Goal: Task Accomplishment & Management: Manage account settings

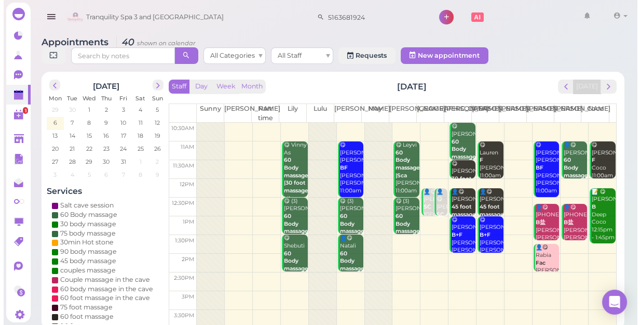
scroll to position [187, 0]
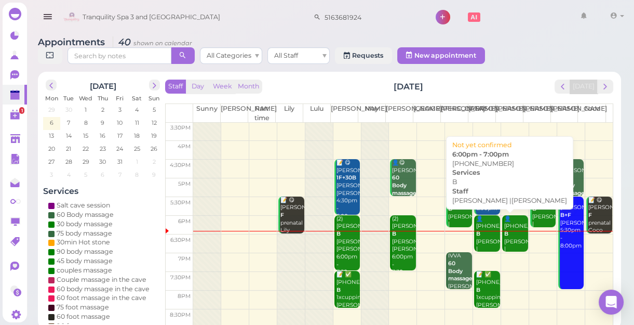
click at [483, 238] on div "👤[PHONE_NUMBER] B [PERSON_NAME] |[PERSON_NAME] 6:00pm - 7:00pm" at bounding box center [488, 249] width 24 height 69
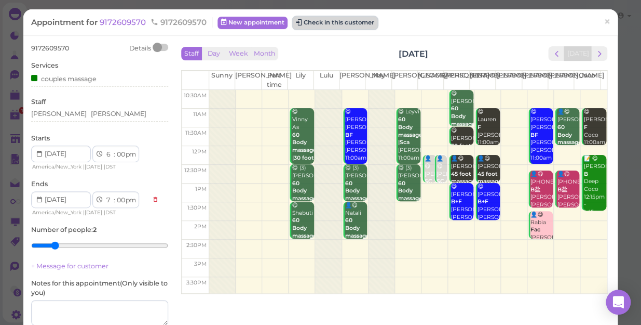
click at [317, 19] on button "Check in this customer" at bounding box center [335, 23] width 85 height 12
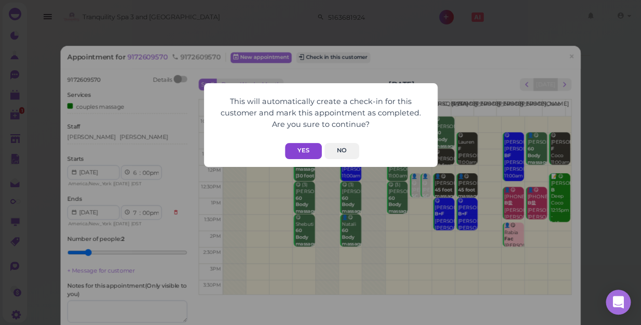
click at [306, 150] on button "Yes" at bounding box center [303, 151] width 37 height 16
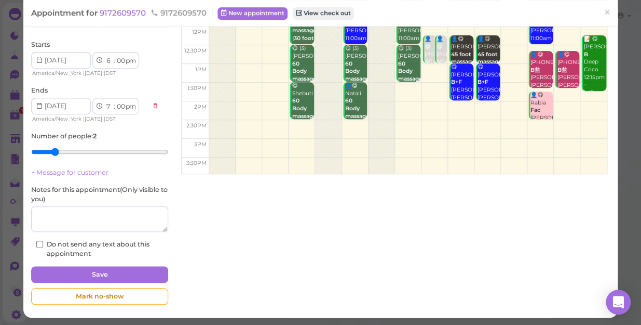
scroll to position [120, 0]
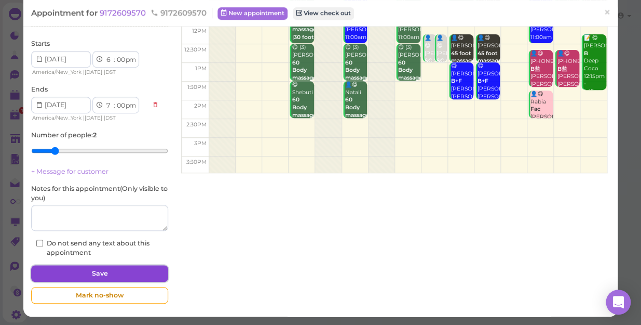
click at [135, 270] on button "Save" at bounding box center [99, 273] width 137 height 17
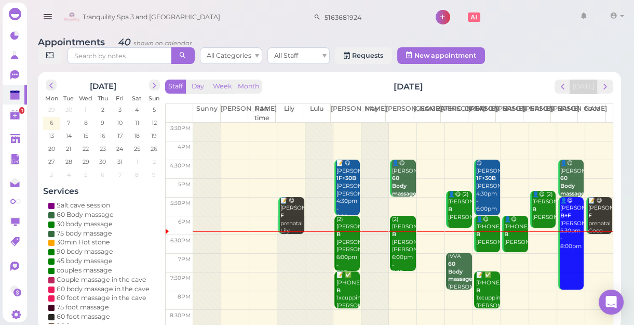
scroll to position [187, 0]
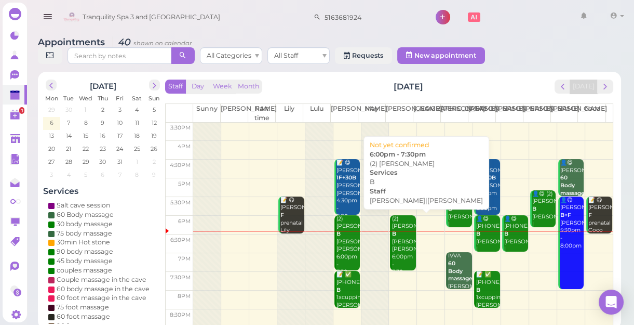
click at [393, 250] on div "(2) [PERSON_NAME] B [PERSON_NAME]|[PERSON_NAME] 6:00pm - 7:30pm" at bounding box center [403, 245] width 24 height 61
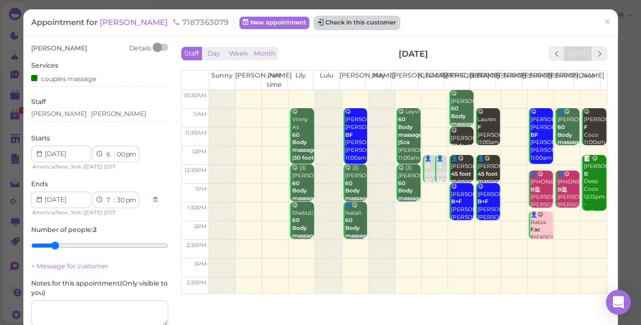
click at [315, 26] on button "Check in this customer" at bounding box center [357, 23] width 85 height 12
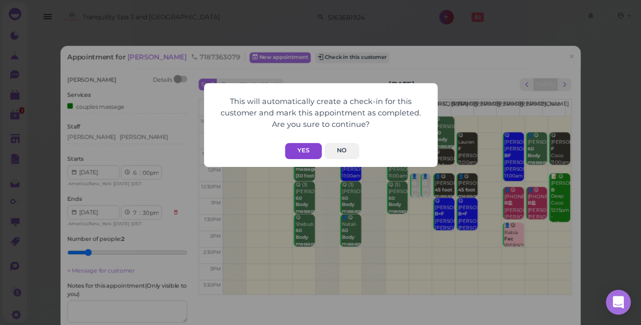
click at [305, 151] on button "Yes" at bounding box center [303, 151] width 37 height 16
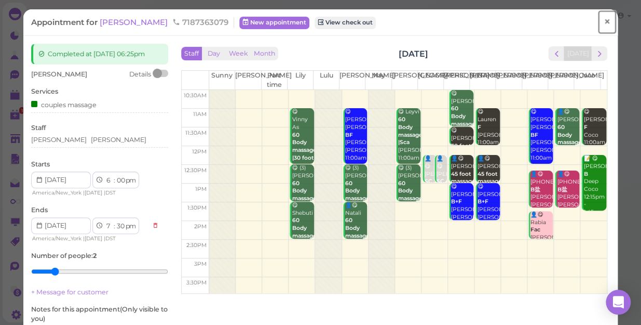
click at [604, 22] on span "×" at bounding box center [607, 22] width 7 height 15
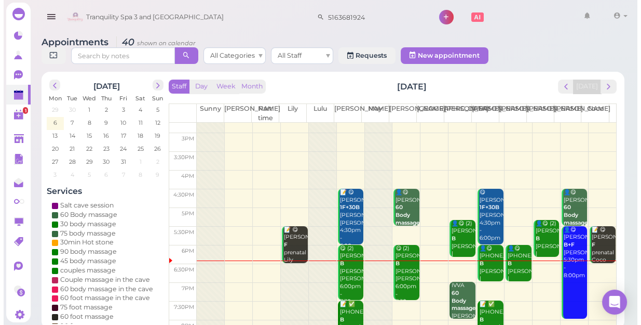
scroll to position [187, 0]
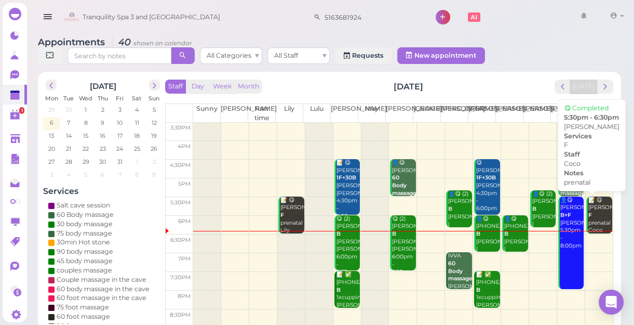
click at [592, 219] on div "📝 😋 [PERSON_NAME] prenatal Coco 5:30pm - 6:30pm" at bounding box center [600, 226] width 24 height 61
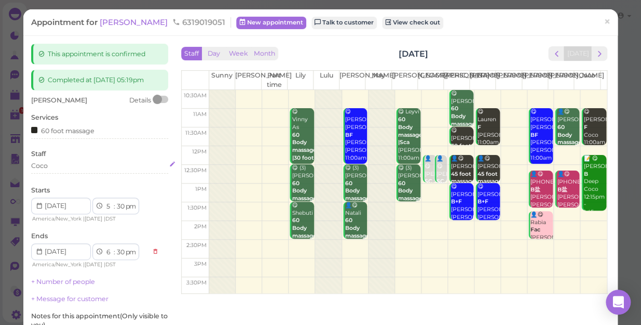
click at [54, 167] on div "Coco" at bounding box center [99, 165] width 137 height 9
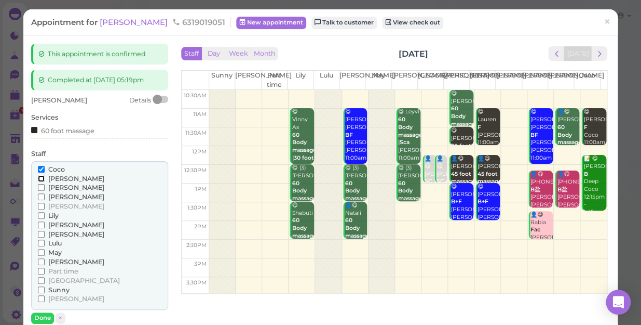
click at [40, 177] on input "[PERSON_NAME]" at bounding box center [41, 178] width 7 height 7
click at [38, 167] on input "Coco" at bounding box center [41, 169] width 7 height 7
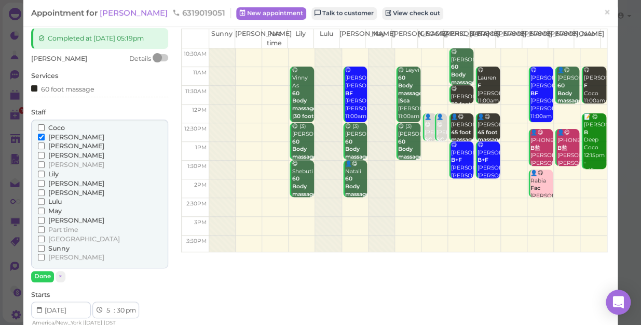
scroll to position [141, 0]
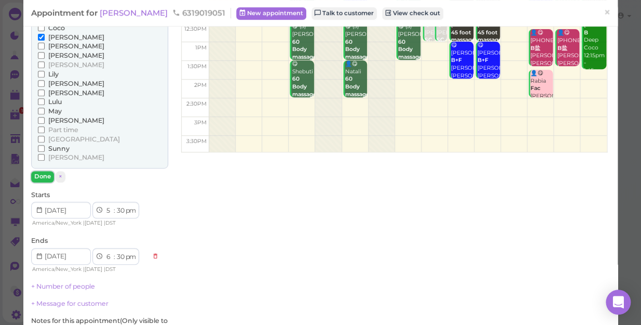
click at [43, 174] on button "Done" at bounding box center [42, 176] width 23 height 11
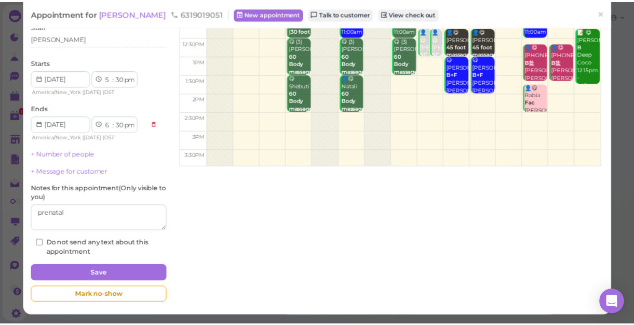
scroll to position [127, 0]
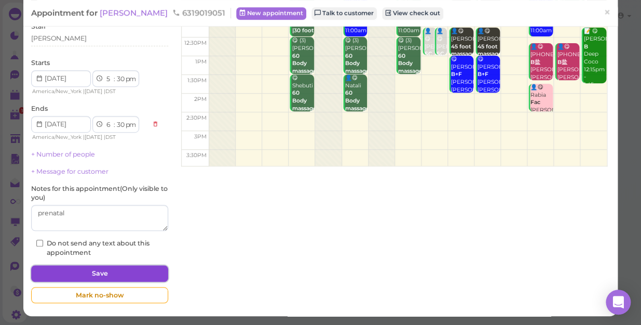
click at [109, 268] on button "Save" at bounding box center [99, 273] width 137 height 17
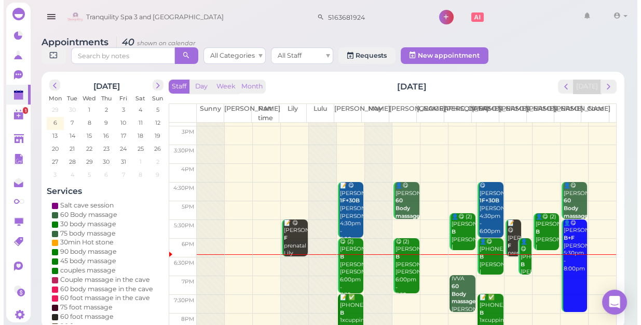
scroll to position [187, 0]
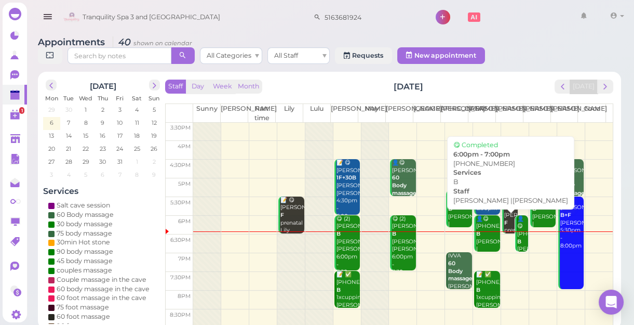
click at [477, 239] on div "👤😋 [PHONE_NUMBER] B [PERSON_NAME] |[PERSON_NAME] 6:00pm - 7:00pm" at bounding box center [488, 249] width 24 height 69
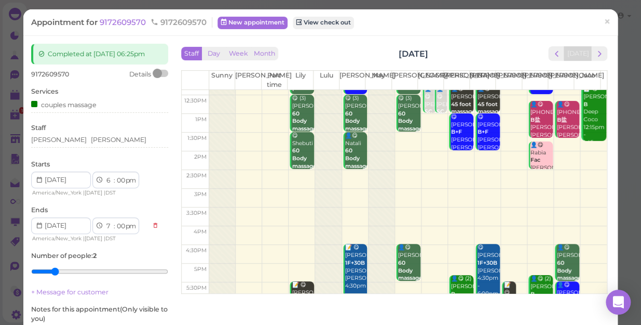
scroll to position [141, 0]
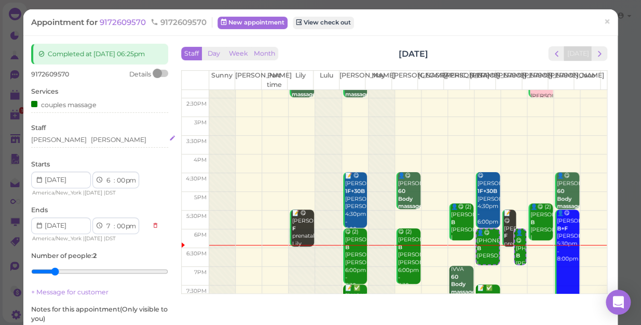
click at [78, 142] on div "[PERSON_NAME] [PERSON_NAME]" at bounding box center [99, 139] width 137 height 9
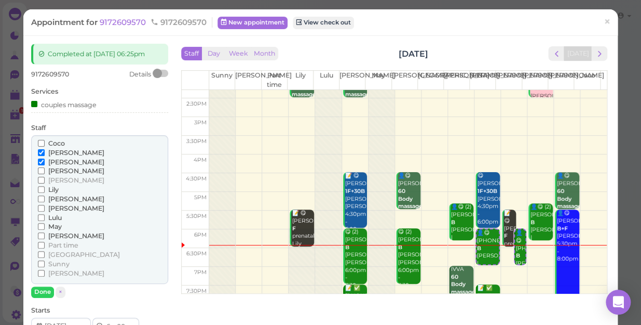
click at [40, 141] on input "Coco" at bounding box center [41, 143] width 7 height 7
click at [41, 234] on input "[PERSON_NAME]" at bounding box center [41, 235] width 7 height 7
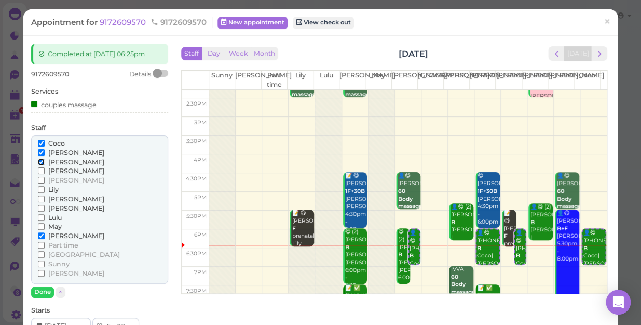
click at [39, 163] on input "[PERSON_NAME]" at bounding box center [41, 161] width 7 height 7
click at [38, 152] on input "[PERSON_NAME]" at bounding box center [41, 152] width 7 height 7
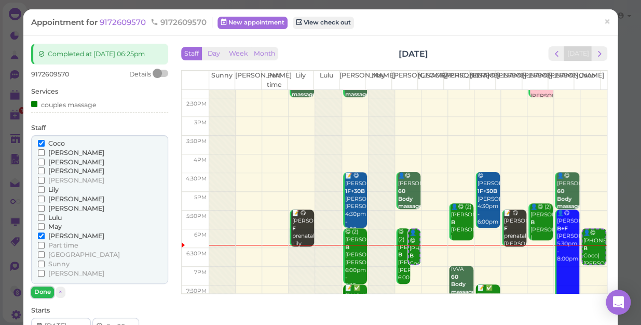
click at [42, 291] on button "Done" at bounding box center [42, 291] width 23 height 11
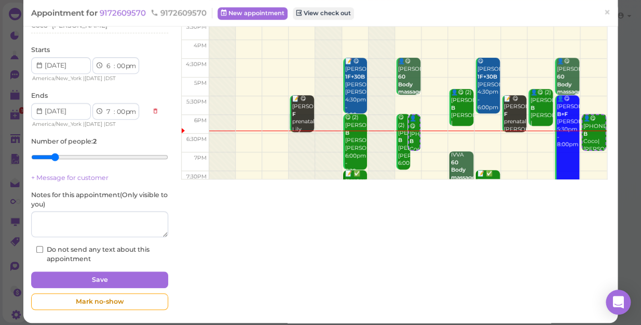
scroll to position [120, 0]
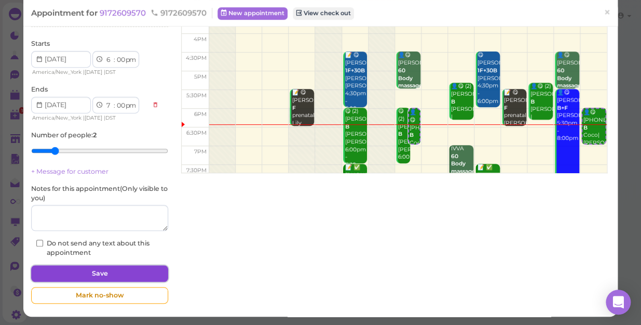
click at [102, 270] on button "Save" at bounding box center [99, 273] width 137 height 17
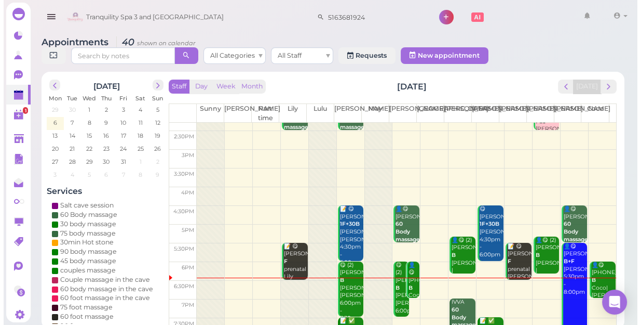
scroll to position [187, 0]
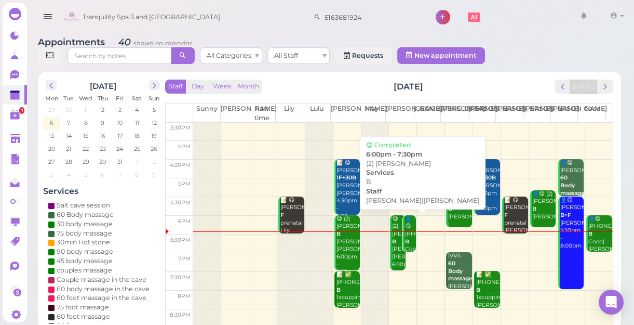
click at [391, 266] on div "😋 (2) [PERSON_NAME] B [PERSON_NAME]|[PERSON_NAME] 6:00pm - 7:30pm" at bounding box center [398, 249] width 14 height 69
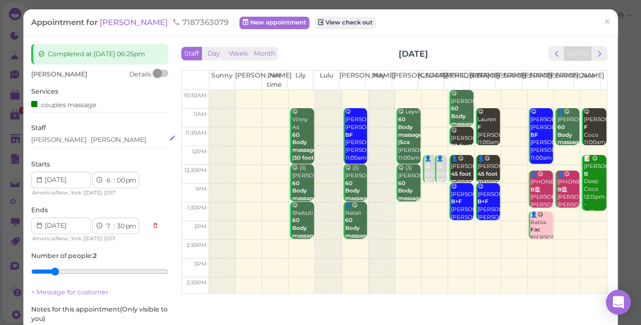
click at [65, 142] on div "[PERSON_NAME] [PERSON_NAME]" at bounding box center [99, 139] width 137 height 9
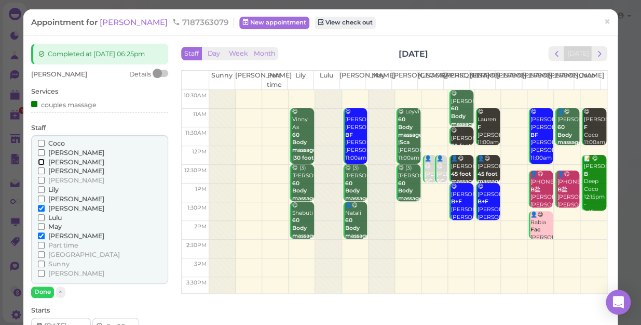
click at [42, 164] on input "[PERSON_NAME]" at bounding box center [41, 161] width 7 height 7
click at [38, 234] on input "[PERSON_NAME]" at bounding box center [41, 235] width 7 height 7
click at [37, 291] on button "Done" at bounding box center [42, 291] width 23 height 11
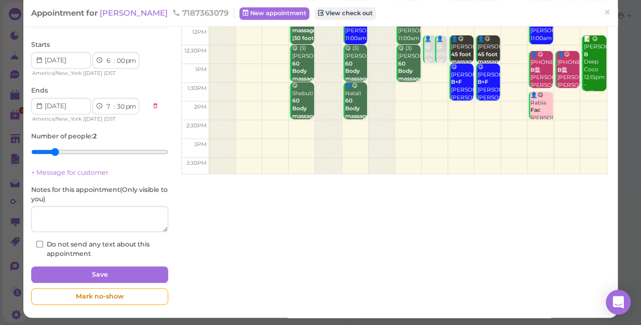
scroll to position [120, 0]
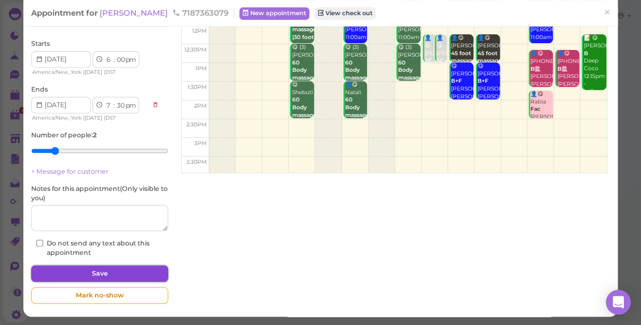
click at [124, 272] on button "Save" at bounding box center [99, 273] width 137 height 17
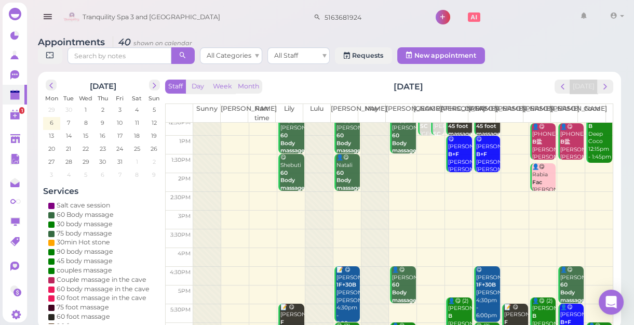
scroll to position [141, 0]
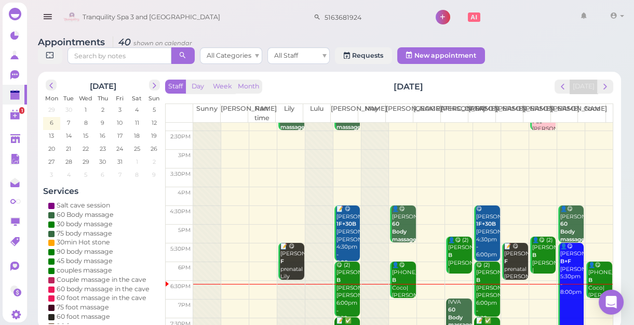
click at [270, 238] on td at bounding box center [403, 233] width 420 height 19
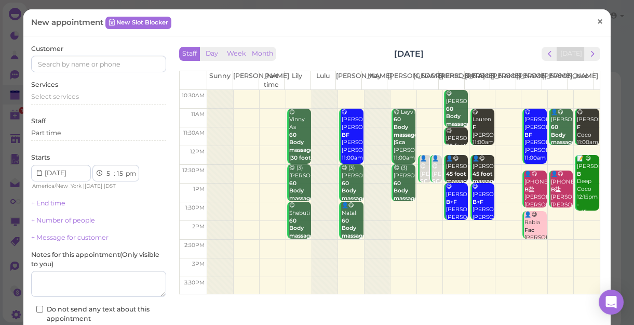
click at [597, 19] on span "×" at bounding box center [600, 21] width 7 height 15
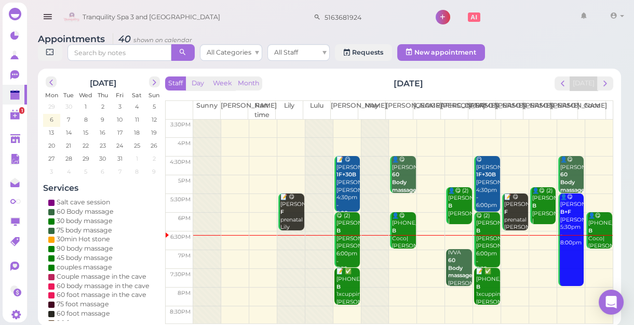
scroll to position [4, 0]
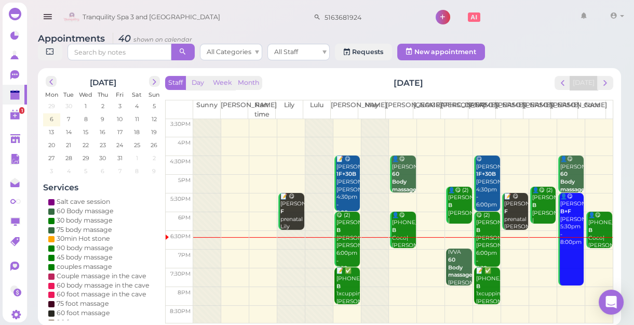
click at [535, 249] on td at bounding box center [403, 258] width 420 height 19
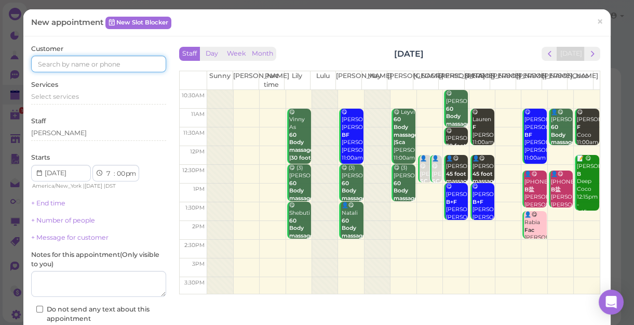
click at [114, 63] on input at bounding box center [98, 64] width 135 height 17
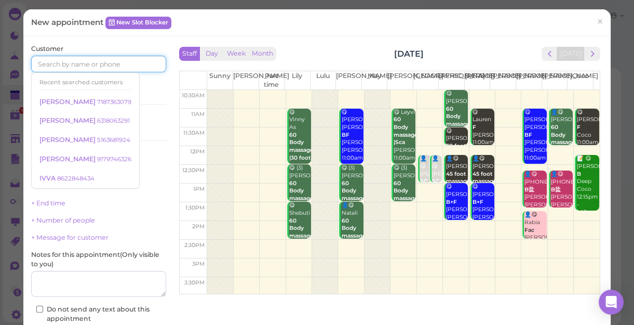
click at [114, 63] on input at bounding box center [98, 64] width 135 height 17
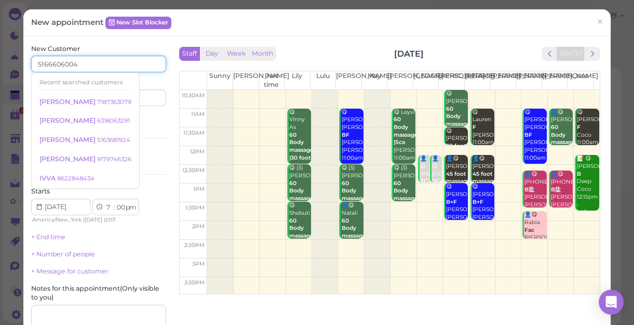
type input "5166606004"
click at [145, 120] on div "Services Select services" at bounding box center [98, 128] width 135 height 29
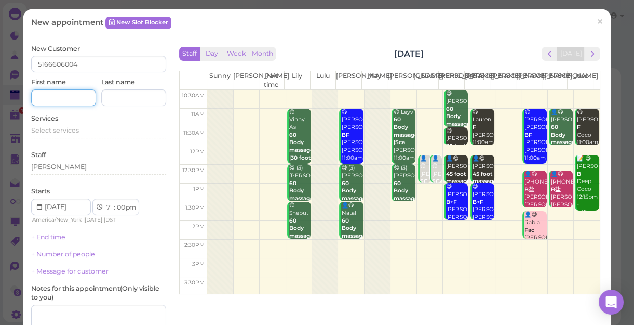
click at [77, 98] on input at bounding box center [63, 97] width 65 height 17
type input "Kaley"
click at [65, 136] on div "Select services" at bounding box center [98, 132] width 135 height 12
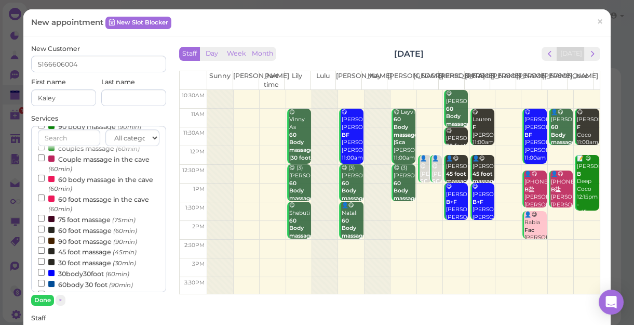
scroll to position [141, 0]
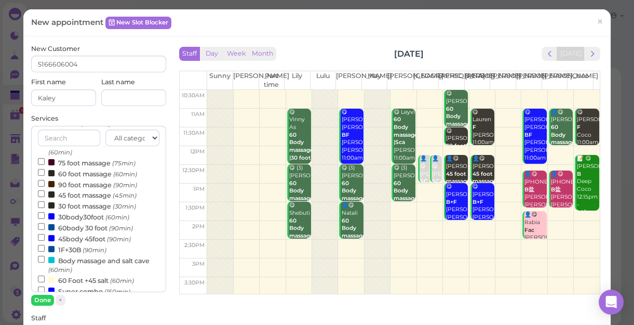
click at [71, 218] on label "30body30foot (60min)" at bounding box center [83, 216] width 91 height 11
click at [45, 218] on input "30body30foot (60min)" at bounding box center [41, 215] width 7 height 7
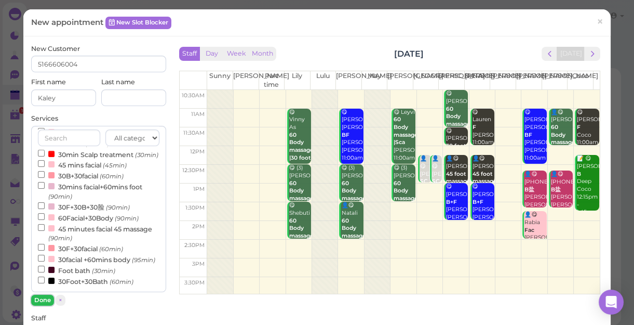
click at [44, 297] on button "Done" at bounding box center [42, 299] width 23 height 11
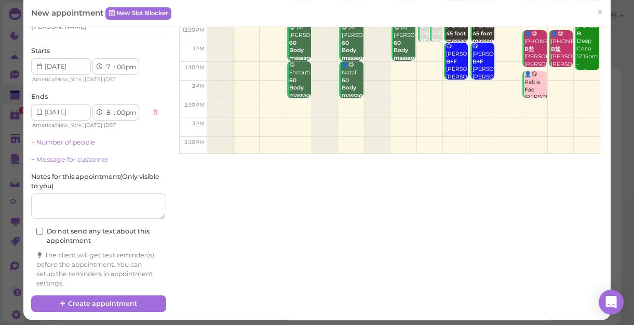
scroll to position [144, 0]
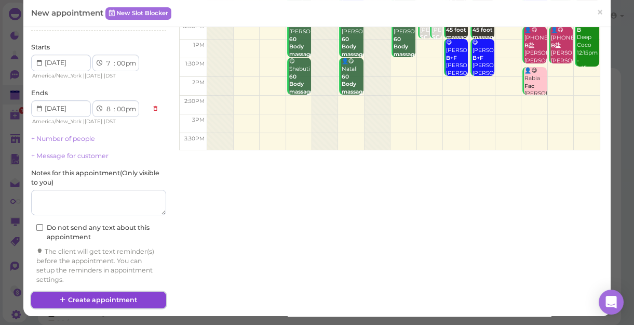
click at [140, 296] on button "Create appointment" at bounding box center [98, 299] width 135 height 17
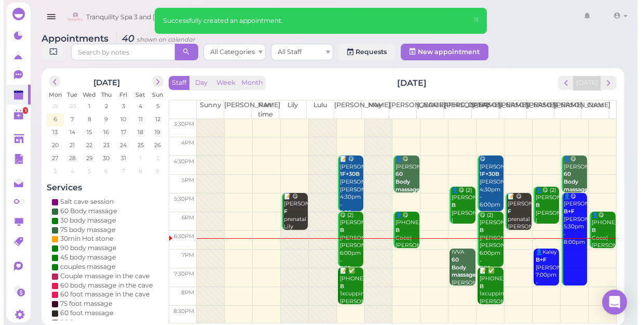
scroll to position [0, 0]
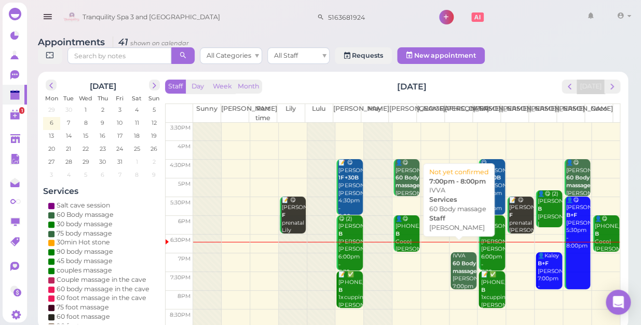
click at [453, 272] on div "IVVA 60 Body massage [PERSON_NAME] 7:00pm - 8:00pm" at bounding box center [464, 278] width 24 height 53
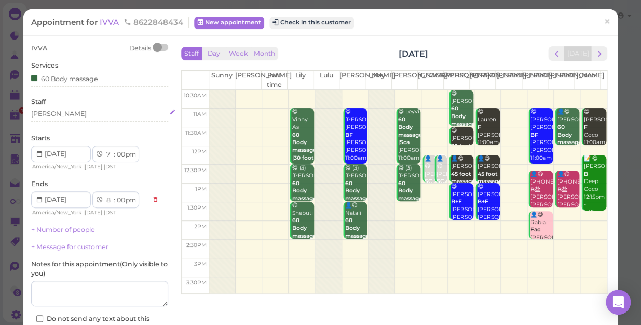
click at [52, 117] on div "[PERSON_NAME]" at bounding box center [59, 113] width 56 height 9
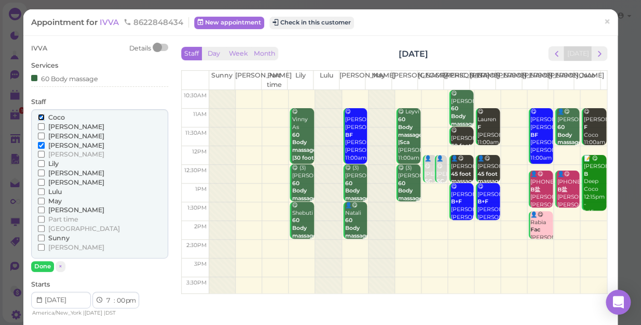
click at [39, 117] on input "Coco" at bounding box center [41, 117] width 7 height 7
click at [40, 208] on input "[PERSON_NAME]" at bounding box center [41, 209] width 7 height 7
click at [38, 142] on input "[PERSON_NAME]" at bounding box center [41, 145] width 7 height 7
click at [44, 263] on button "Done" at bounding box center [42, 266] width 23 height 11
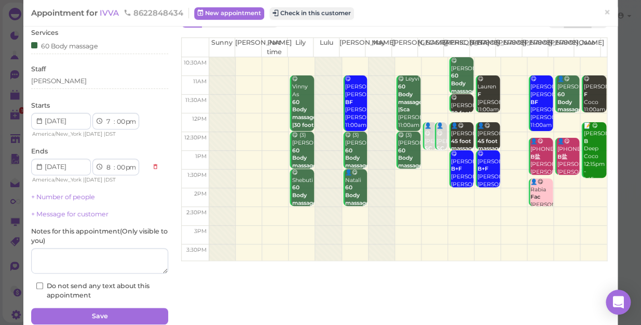
scroll to position [75, 0]
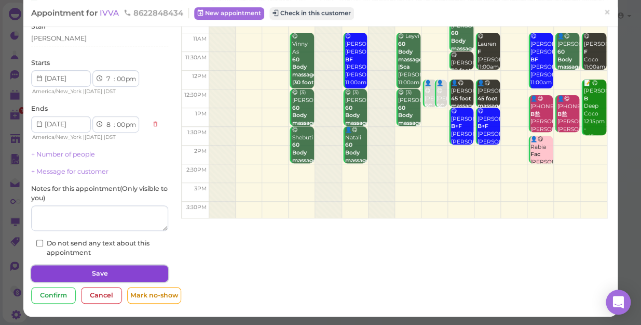
click at [137, 271] on button "Save" at bounding box center [99, 273] width 137 height 17
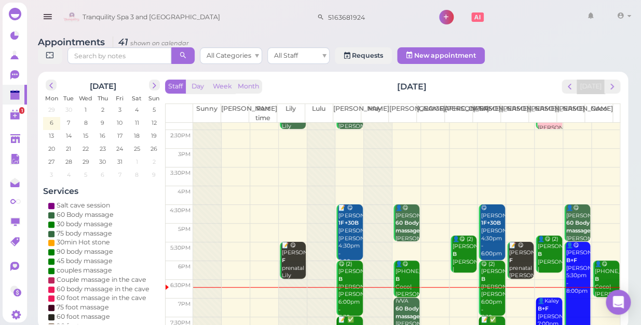
scroll to position [187, 0]
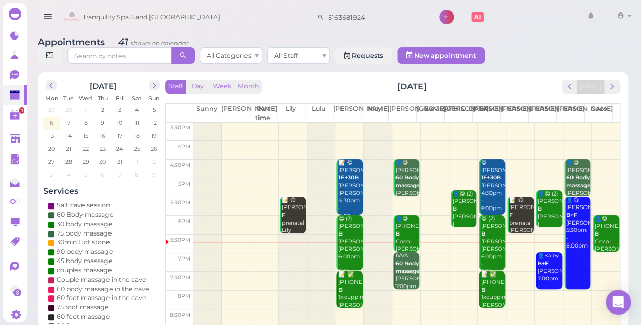
click at [596, 253] on td at bounding box center [406, 262] width 427 height 19
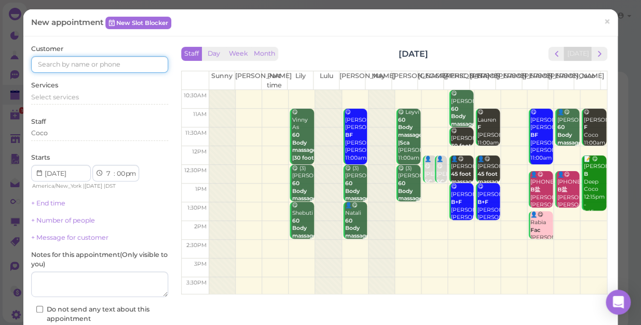
click at [134, 63] on input at bounding box center [99, 64] width 137 height 17
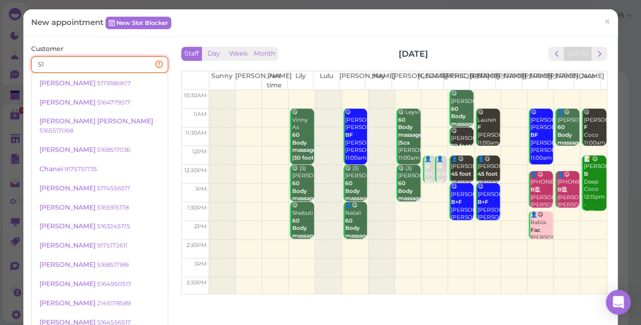
type input "5"
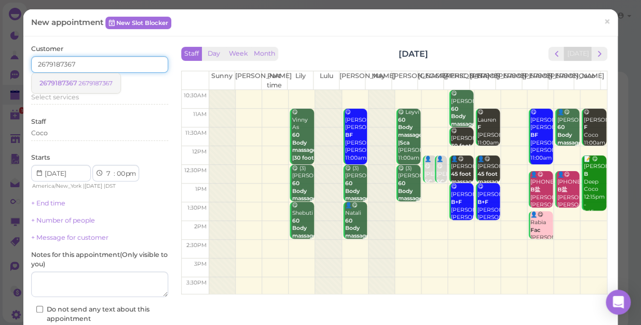
type input "2679187367"
click at [83, 80] on small "2679187367" at bounding box center [95, 82] width 34 height 7
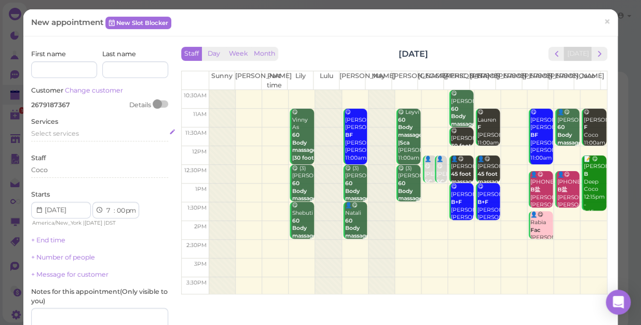
click at [79, 134] on div "Select services" at bounding box center [99, 133] width 137 height 9
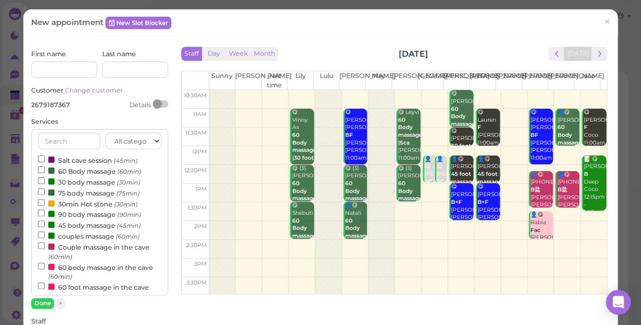
click at [81, 172] on label "60 Body massage (60min)" at bounding box center [89, 170] width 103 height 11
click at [45, 172] on input "60 Body massage (60min)" at bounding box center [41, 169] width 7 height 7
click at [43, 300] on button "Done" at bounding box center [42, 303] width 23 height 11
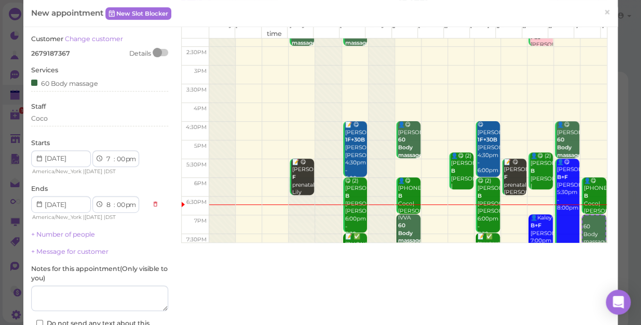
scroll to position [141, 0]
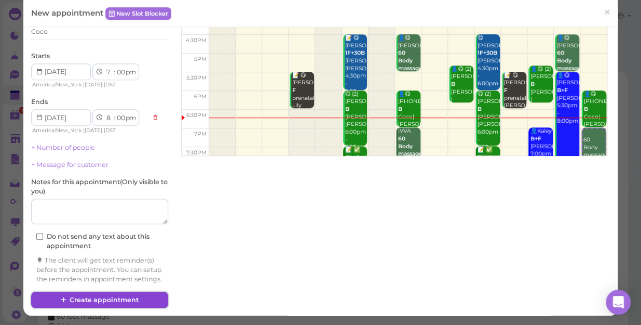
click at [138, 297] on button "Create appointment" at bounding box center [99, 299] width 137 height 17
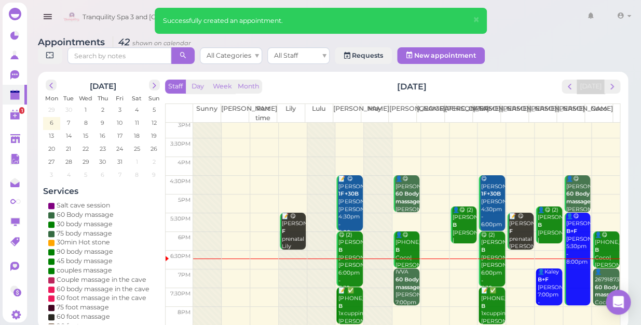
scroll to position [187, 0]
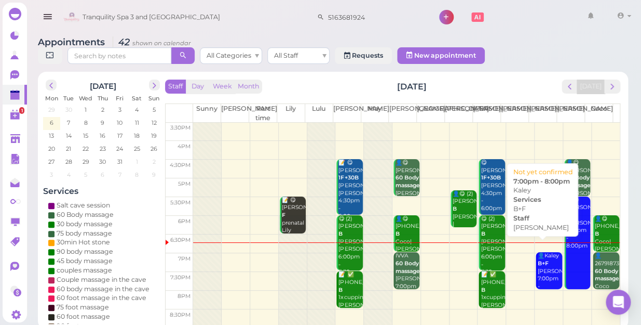
click at [545, 255] on div "👤Kaley B+F [PERSON_NAME] 7:00pm - 8:00pm" at bounding box center [549, 275] width 24 height 46
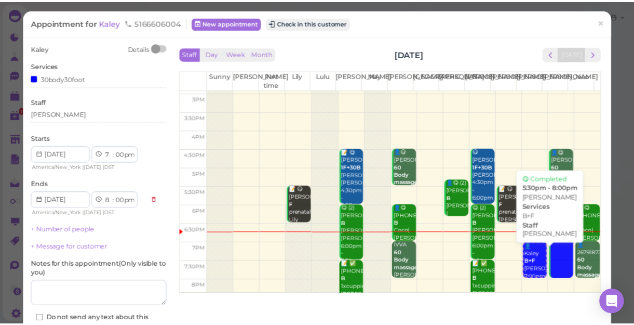
scroll to position [187, 0]
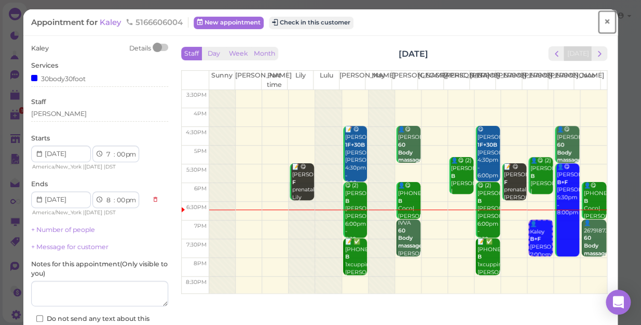
click at [604, 17] on span "×" at bounding box center [607, 22] width 7 height 15
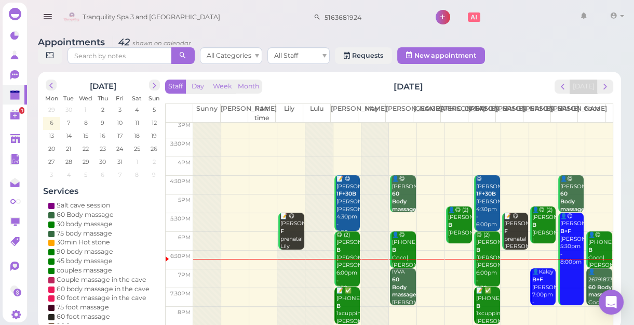
scroll to position [187, 0]
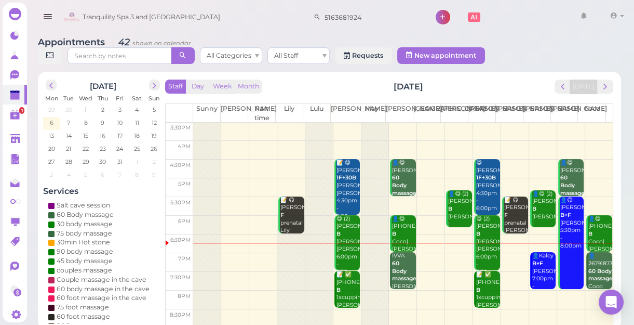
click at [290, 271] on div at bounding box center [291, 271] width 28 height 112
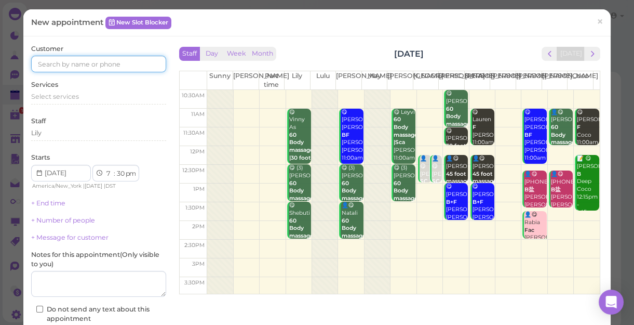
click at [104, 62] on input at bounding box center [98, 64] width 135 height 17
type input "5179186907"
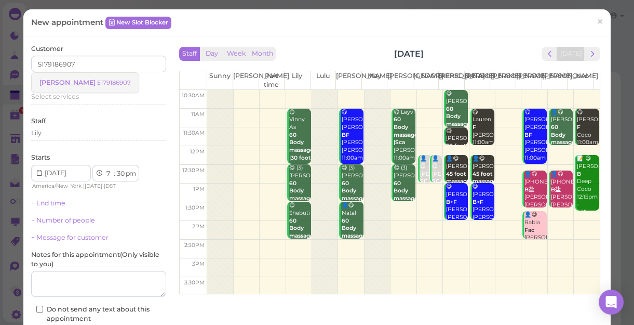
click at [97, 84] on small "5179186907" at bounding box center [114, 82] width 34 height 7
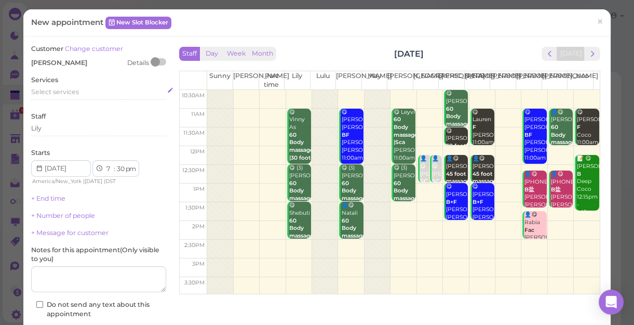
click at [76, 91] on span "Select services" at bounding box center [55, 92] width 48 height 8
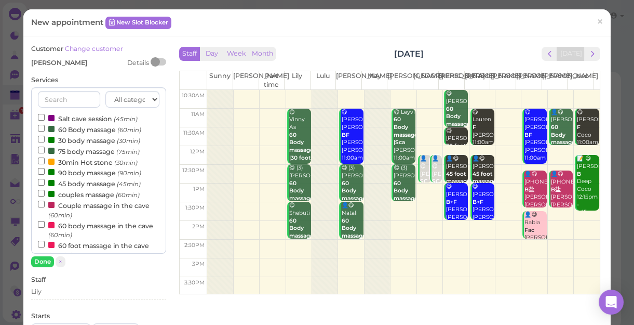
click at [85, 127] on label "60 Body massage (60min)" at bounding box center [89, 129] width 103 height 11
click at [45, 127] on input "60 Body massage (60min)" at bounding box center [41, 128] width 7 height 7
click at [42, 261] on button "Done" at bounding box center [42, 261] width 23 height 11
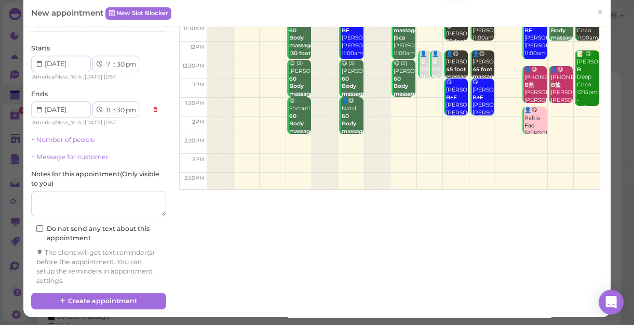
scroll to position [105, 0]
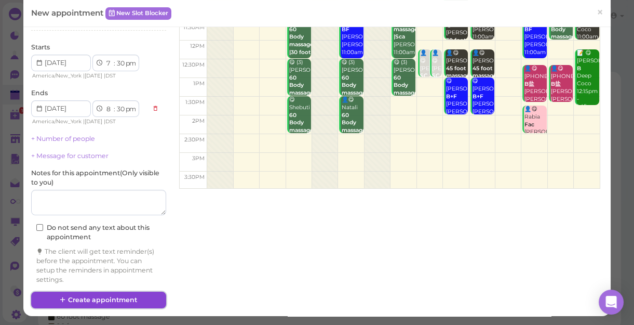
click at [145, 295] on button "Create appointment" at bounding box center [98, 299] width 135 height 17
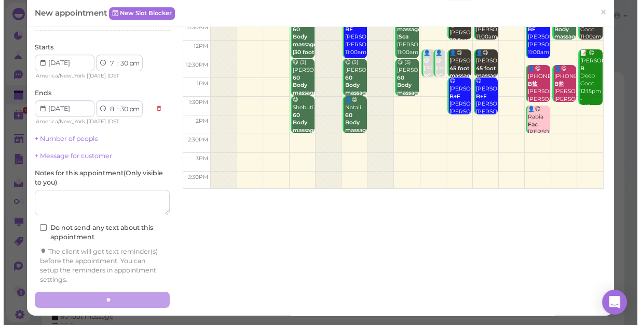
scroll to position [105, 0]
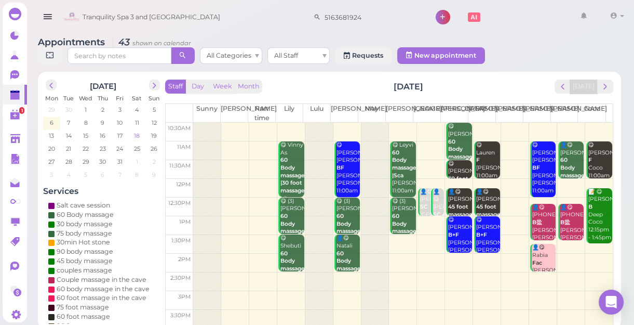
click at [137, 134] on span "18" at bounding box center [137, 135] width 8 height 9
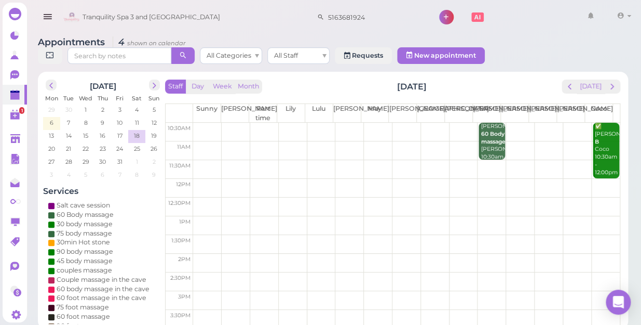
click at [565, 141] on td at bounding box center [406, 150] width 427 height 19
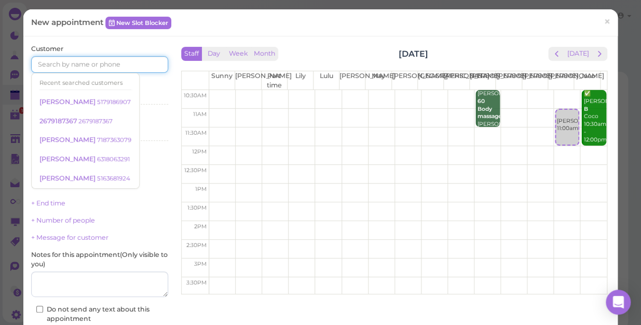
click at [123, 64] on input at bounding box center [99, 64] width 137 height 17
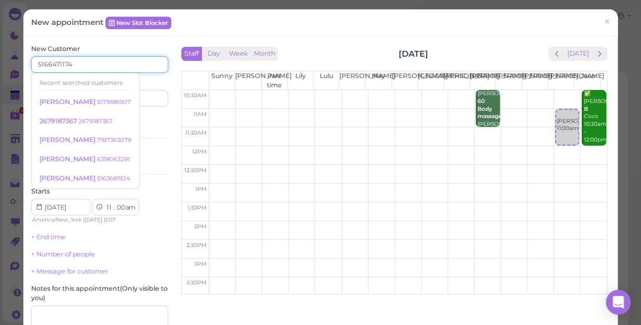
type input "5166471174"
click at [142, 120] on div "Services Select services" at bounding box center [99, 128] width 137 height 29
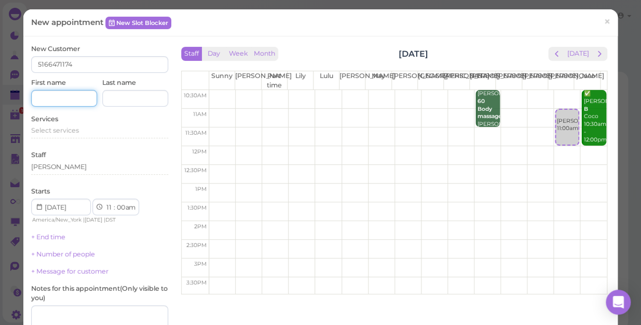
click at [73, 99] on input at bounding box center [64, 98] width 66 height 17
type input "[PERSON_NAME]"
click at [32, 127] on span "Select services" at bounding box center [55, 130] width 48 height 8
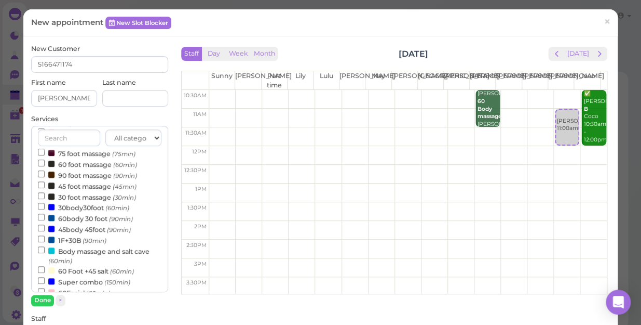
scroll to position [188, 0]
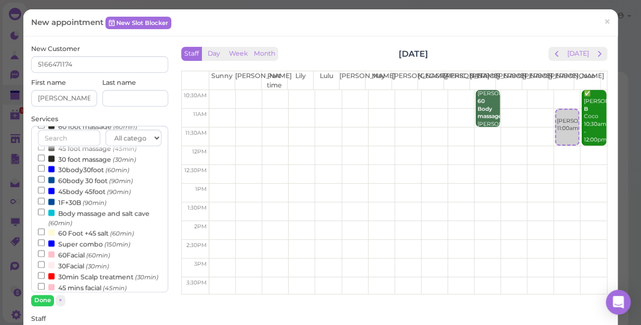
click at [83, 218] on label "Body massage and salt cave (60min)" at bounding box center [100, 217] width 124 height 20
click at [45, 215] on input "Body massage and salt cave (60min)" at bounding box center [41, 211] width 7 height 7
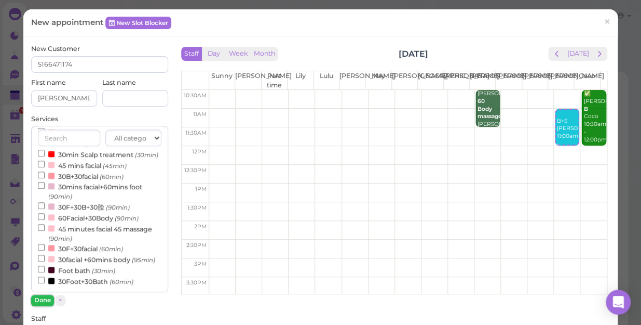
click at [40, 296] on button "Done" at bounding box center [42, 299] width 23 height 11
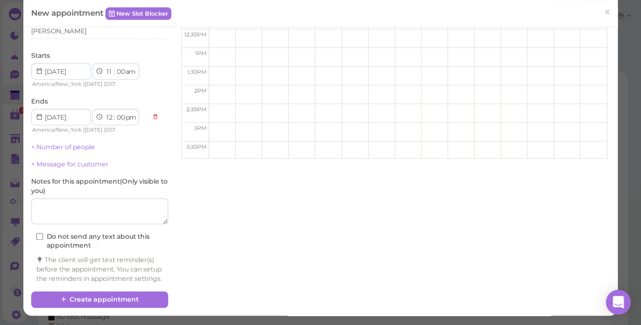
scroll to position [144, 0]
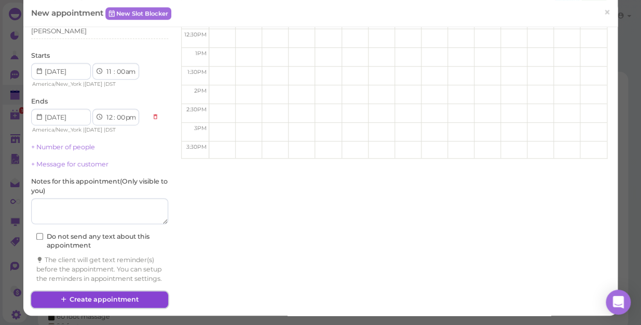
click at [140, 301] on button "Create appointment" at bounding box center [99, 299] width 137 height 17
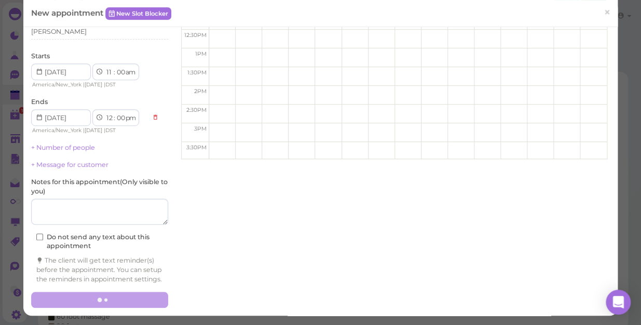
scroll to position [0, 0]
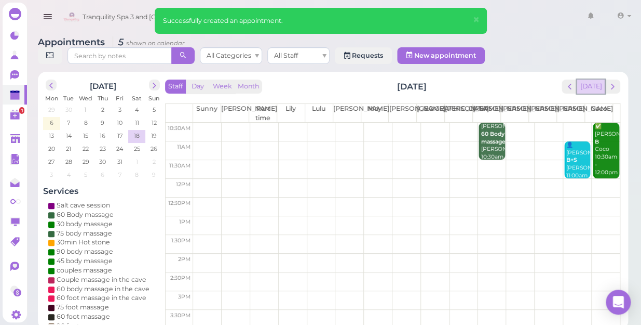
click at [598, 79] on button "[DATE]" at bounding box center [591, 86] width 28 height 14
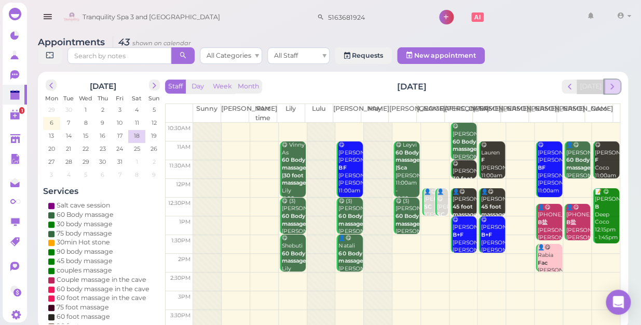
click at [614, 82] on span "next" at bounding box center [612, 87] width 10 height 10
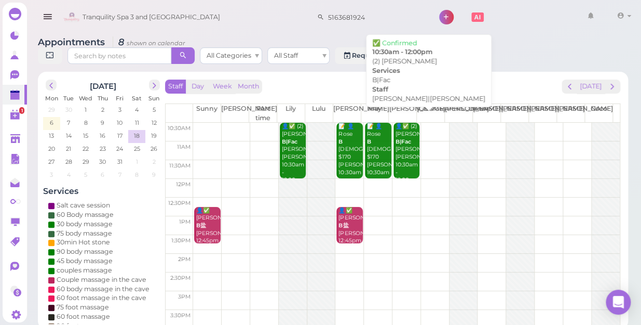
click at [403, 155] on div "👤✅ (2) [PERSON_NAME]|[PERSON_NAME]|[PERSON_NAME] 10:30am - 12:00pm" at bounding box center [407, 153] width 24 height 61
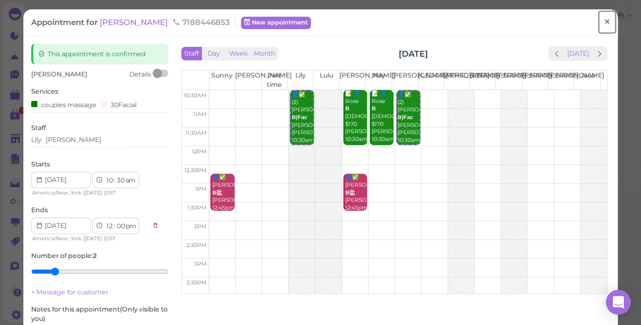
click at [604, 21] on span "×" at bounding box center [607, 22] width 7 height 15
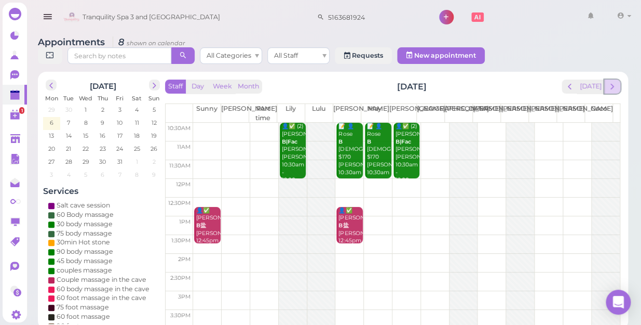
click at [611, 82] on span "next" at bounding box center [612, 87] width 10 height 10
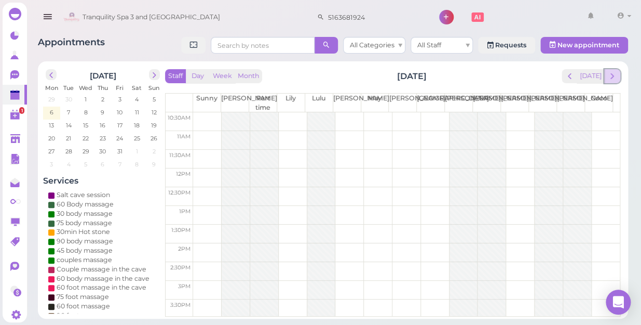
click at [615, 77] on span "next" at bounding box center [612, 76] width 10 height 10
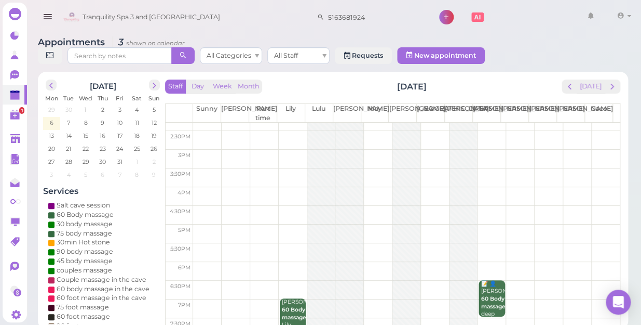
scroll to position [187, 0]
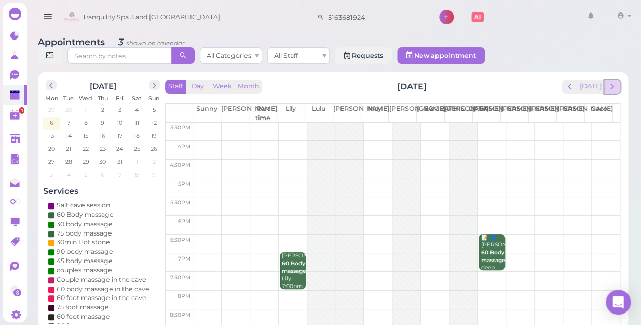
click at [612, 82] on span "next" at bounding box center [612, 87] width 10 height 10
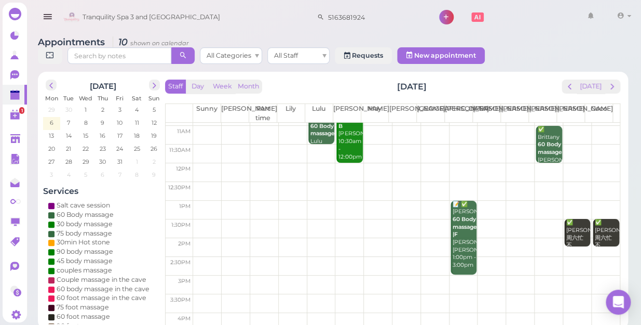
scroll to position [0, 0]
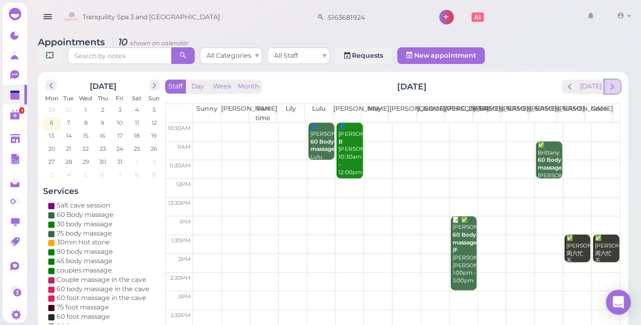
click at [611, 82] on span "next" at bounding box center [612, 87] width 10 height 10
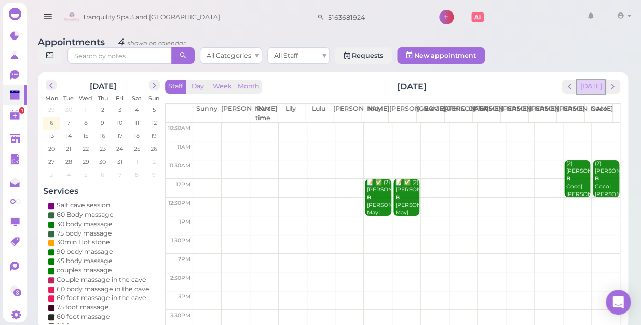
click at [599, 79] on button "[DATE]" at bounding box center [591, 86] width 28 height 14
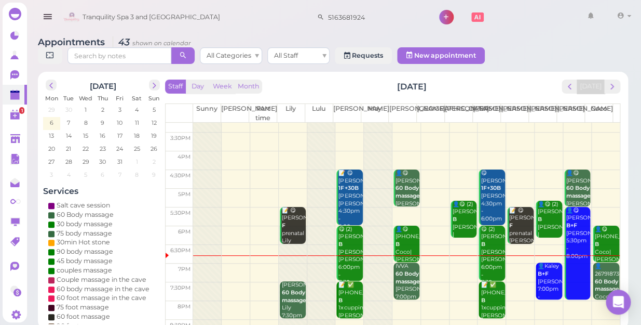
scroll to position [187, 0]
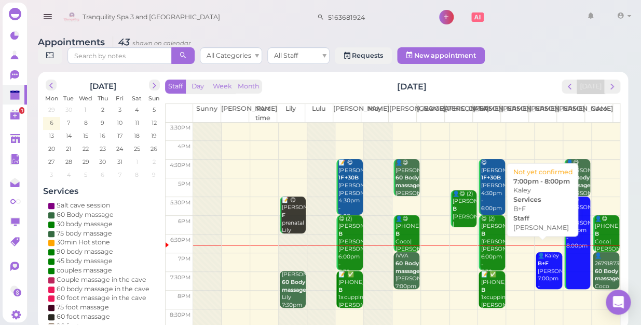
click at [537, 261] on div "👤Kaley B+F [PERSON_NAME] 7:00pm - 8:00pm" at bounding box center [549, 275] width 24 height 46
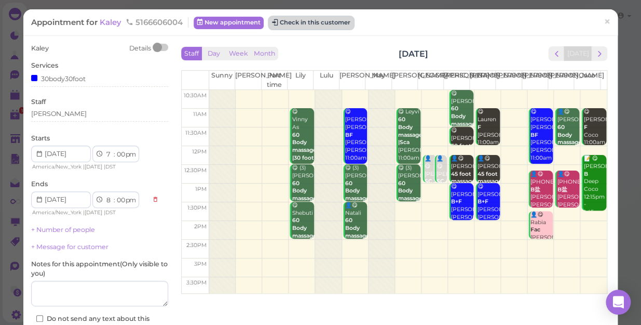
click at [312, 22] on button "Check in this customer" at bounding box center [311, 23] width 85 height 12
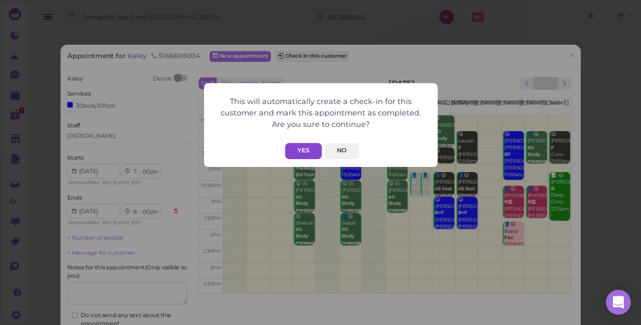
click at [309, 152] on button "Yes" at bounding box center [303, 151] width 37 height 16
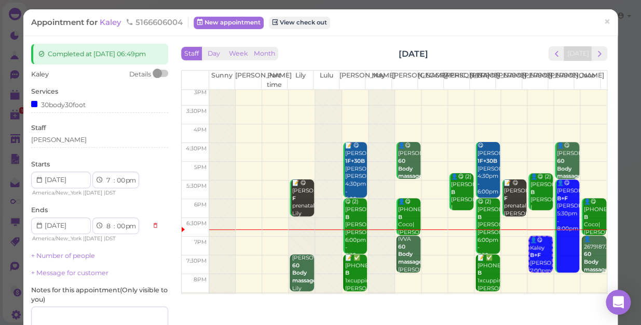
scroll to position [187, 0]
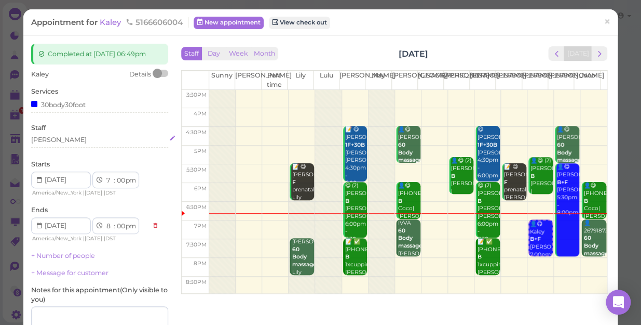
click at [59, 140] on div "[PERSON_NAME]" at bounding box center [99, 139] width 137 height 9
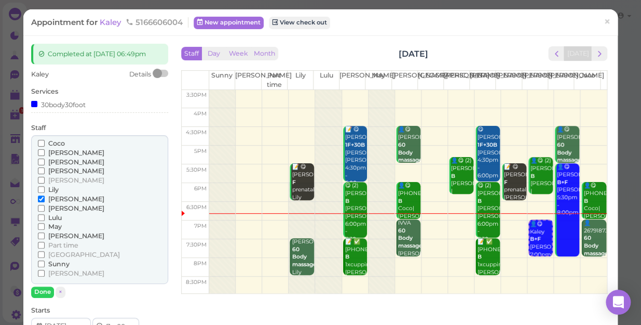
click at [53, 169] on span "[PERSON_NAME]" at bounding box center [76, 171] width 56 height 8
click at [45, 169] on input "[PERSON_NAME]" at bounding box center [41, 170] width 7 height 7
click at [40, 198] on input "[PERSON_NAME]" at bounding box center [41, 198] width 7 height 7
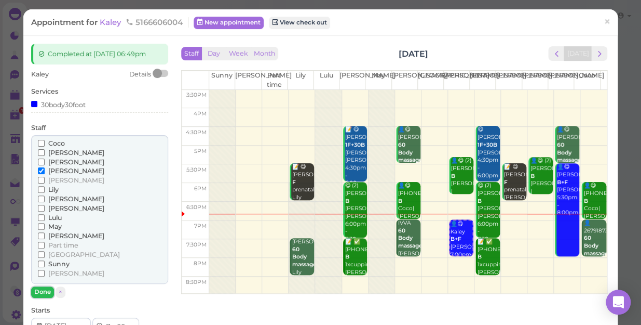
click at [43, 291] on button "Done" at bounding box center [42, 291] width 23 height 11
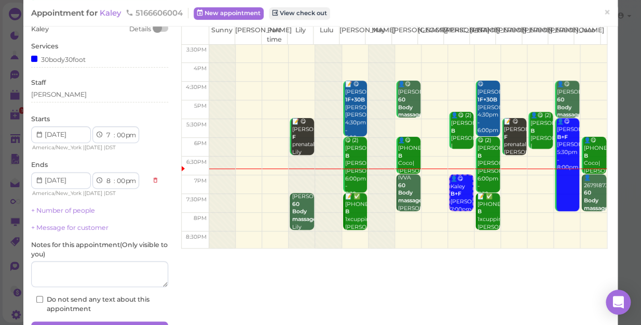
scroll to position [101, 0]
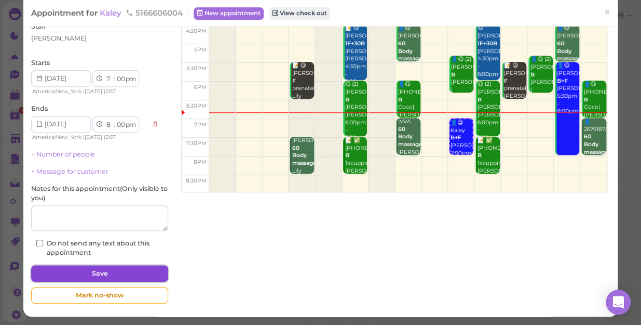
click at [132, 269] on button "Save" at bounding box center [99, 273] width 137 height 17
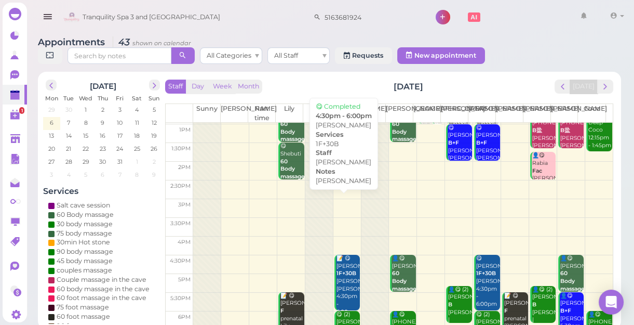
scroll to position [187, 0]
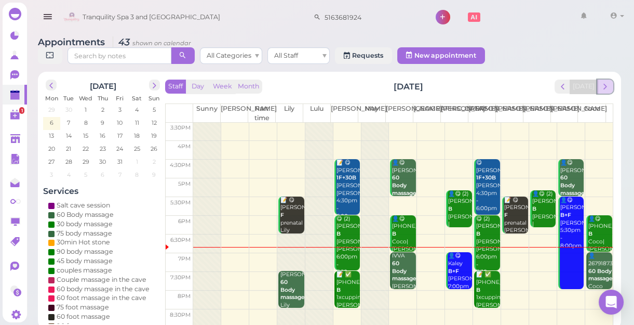
click at [606, 89] on span "next" at bounding box center [605, 87] width 10 height 10
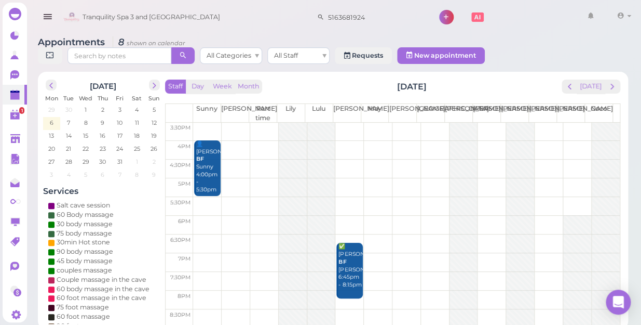
click at [375, 253] on td at bounding box center [406, 262] width 427 height 19
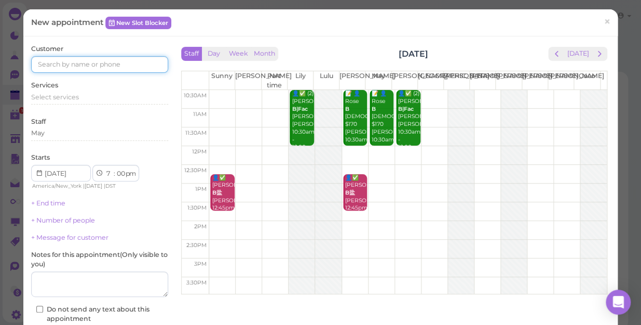
click at [103, 65] on input at bounding box center [99, 64] width 137 height 17
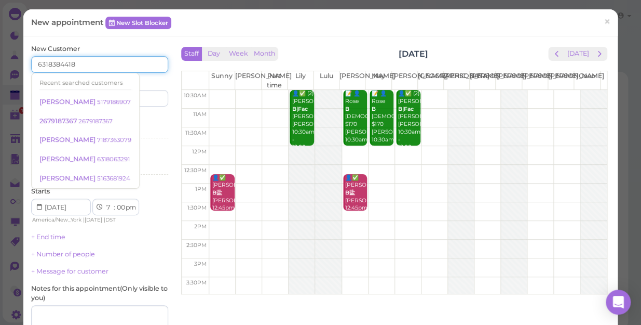
type input "6318384418"
click at [141, 114] on div "Services Select services" at bounding box center [99, 128] width 137 height 29
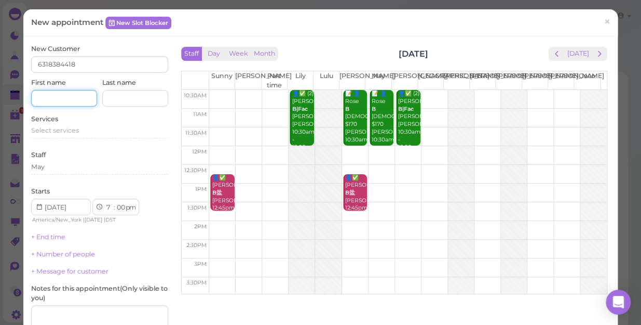
click at [48, 98] on input at bounding box center [64, 98] width 66 height 17
click at [57, 98] on input "[PERSON_NAME]" at bounding box center [64, 98] width 66 height 17
click at [83, 98] on input "[PERSON_NAME]" at bounding box center [64, 98] width 66 height 17
click at [74, 98] on input "[PERSON_NAME]" at bounding box center [64, 98] width 66 height 17
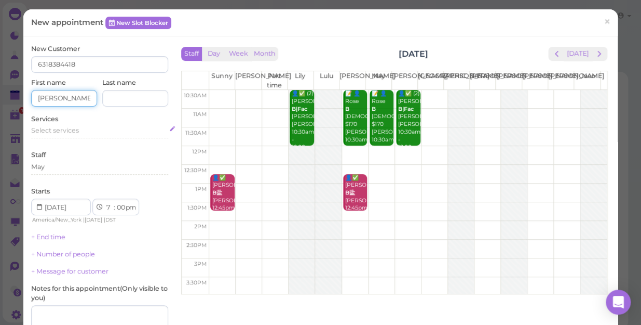
type input "[PERSON_NAME]"
click at [37, 130] on span "Select services" at bounding box center [55, 130] width 48 height 8
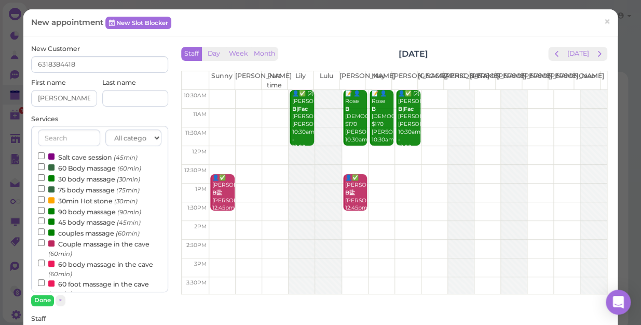
click at [78, 242] on label "Couple massage in the cave (60min)" at bounding box center [100, 248] width 124 height 20
click at [45, 242] on input "Couple massage in the cave (60min)" at bounding box center [41, 242] width 7 height 7
click at [40, 298] on button "Done" at bounding box center [42, 299] width 23 height 11
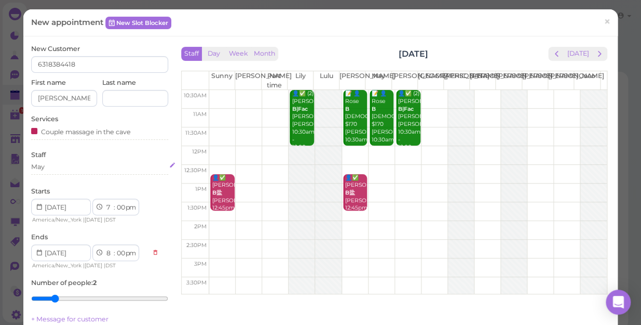
click at [53, 164] on div "May" at bounding box center [99, 166] width 137 height 9
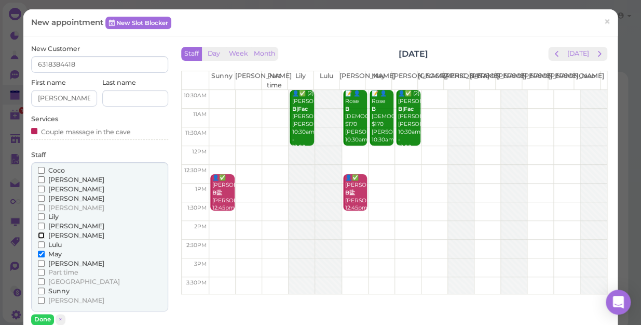
click at [38, 233] on input "[PERSON_NAME]" at bounding box center [41, 235] width 7 height 7
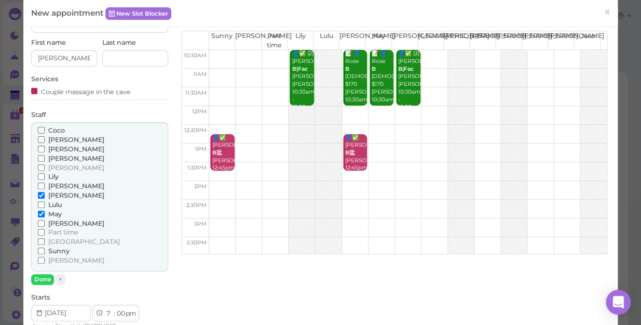
scroll to position [94, 0]
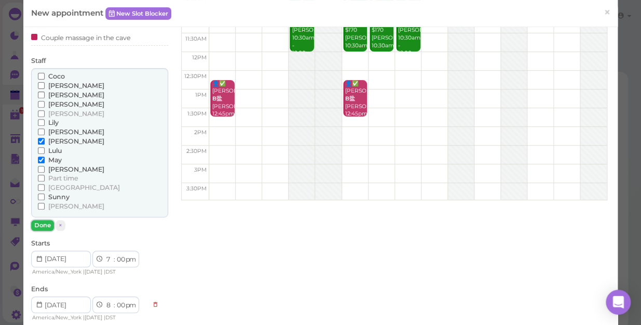
click at [35, 223] on button "Done" at bounding box center [42, 225] width 23 height 11
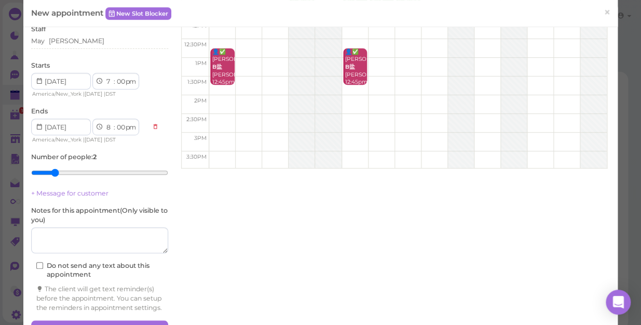
scroll to position [163, 0]
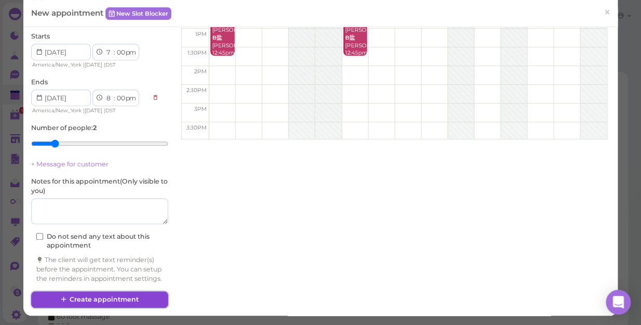
click at [133, 300] on button "Create appointment" at bounding box center [99, 299] width 137 height 17
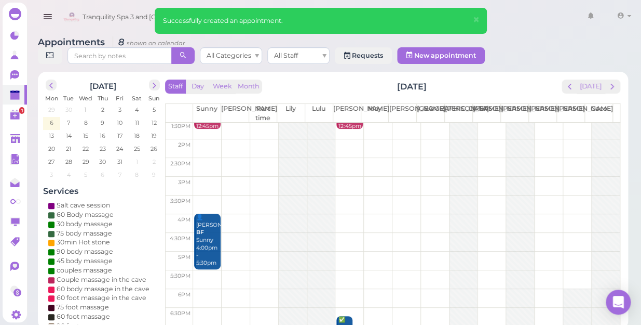
scroll to position [187, 0]
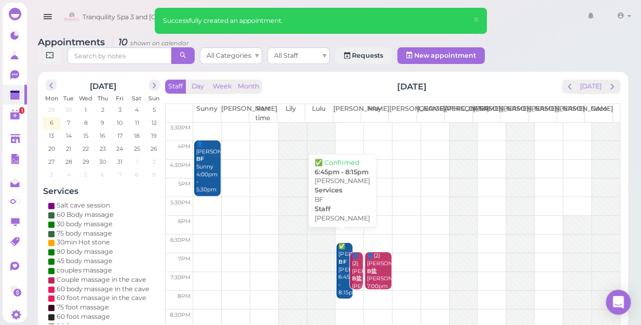
click at [339, 258] on b "BF" at bounding box center [343, 261] width 8 height 7
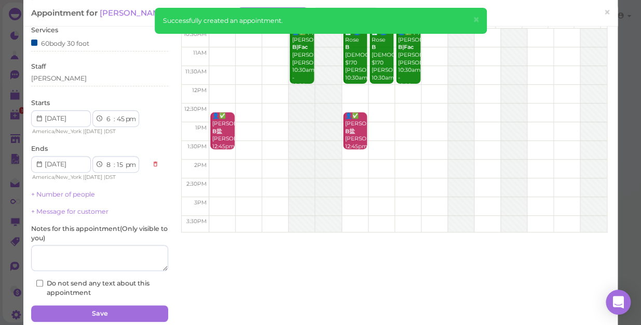
scroll to position [7, 0]
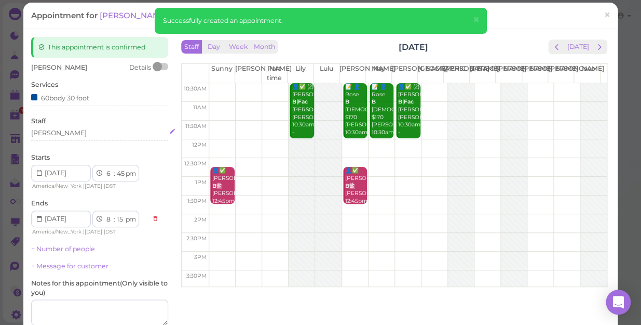
click at [49, 129] on div "[PERSON_NAME]" at bounding box center [99, 132] width 137 height 9
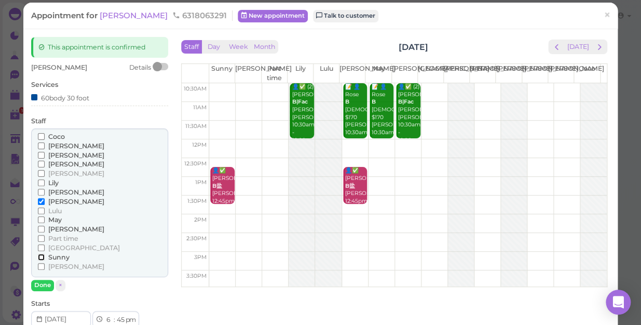
click at [39, 253] on input "Sunny" at bounding box center [41, 256] width 7 height 7
click at [40, 199] on input "[PERSON_NAME]" at bounding box center [41, 201] width 7 height 7
click at [38, 198] on input "[PERSON_NAME]" at bounding box center [41, 201] width 7 height 7
click at [42, 282] on button "Done" at bounding box center [42, 284] width 23 height 11
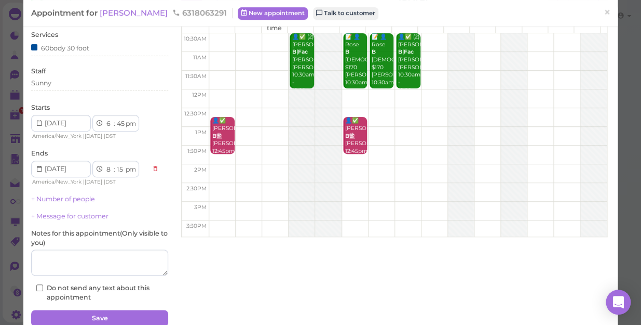
scroll to position [101, 0]
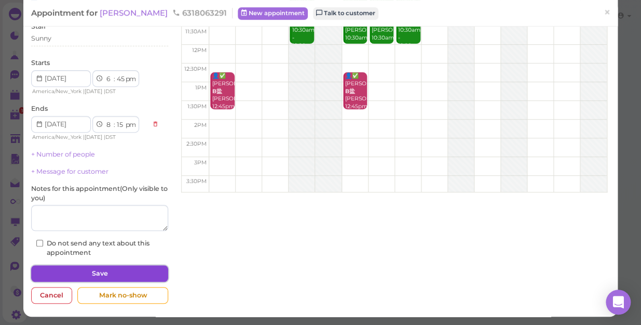
click at [93, 269] on button "Save" at bounding box center [99, 273] width 137 height 17
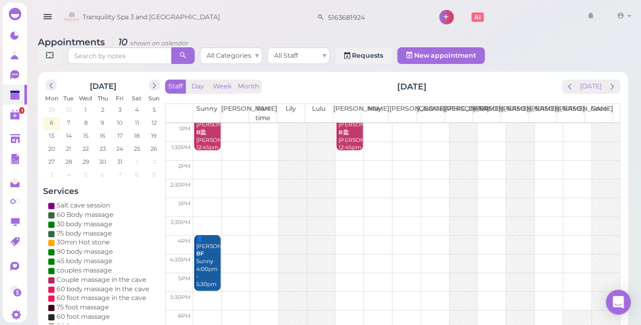
scroll to position [187, 0]
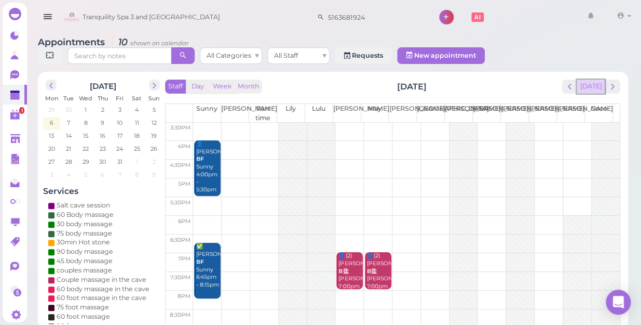
click at [594, 79] on button "[DATE]" at bounding box center [591, 86] width 28 height 14
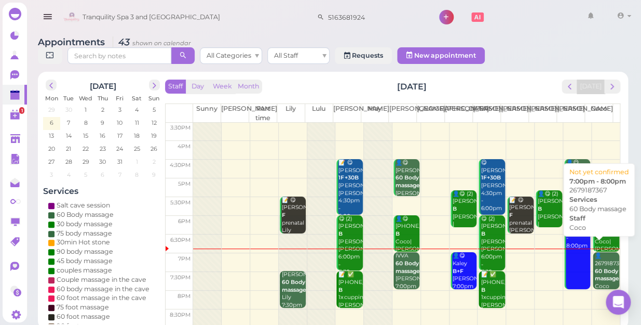
click at [602, 267] on b "60 Body massage" at bounding box center [607, 274] width 24 height 15
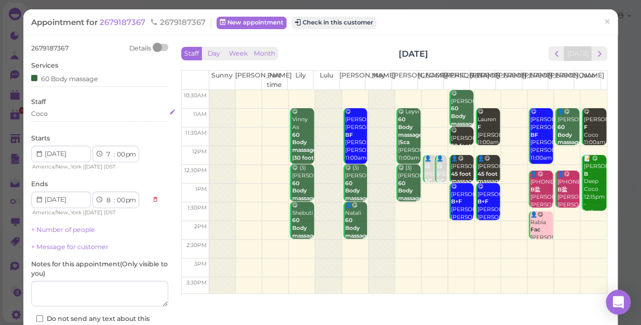
click at [49, 115] on div "Coco" at bounding box center [99, 113] width 137 height 9
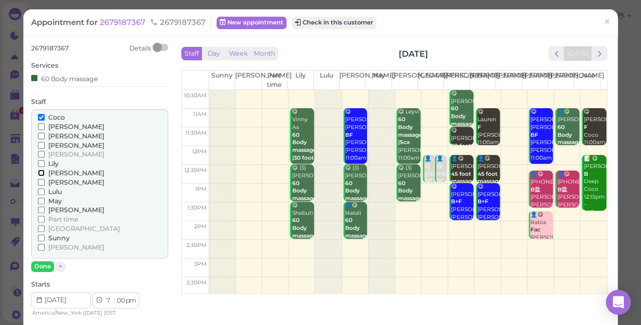
click at [39, 171] on input "[PERSON_NAME]" at bounding box center [41, 172] width 7 height 7
click at [39, 116] on input "Coco" at bounding box center [41, 117] width 7 height 7
click at [46, 267] on button "Done" at bounding box center [42, 266] width 23 height 11
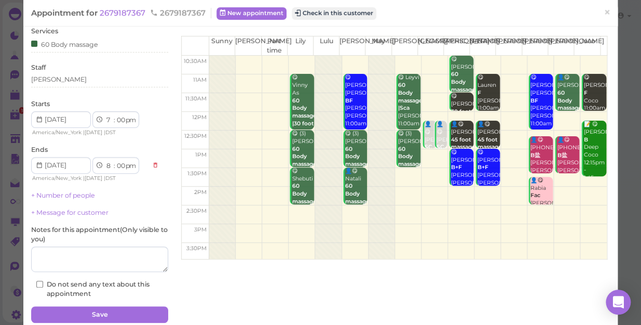
scroll to position [75, 0]
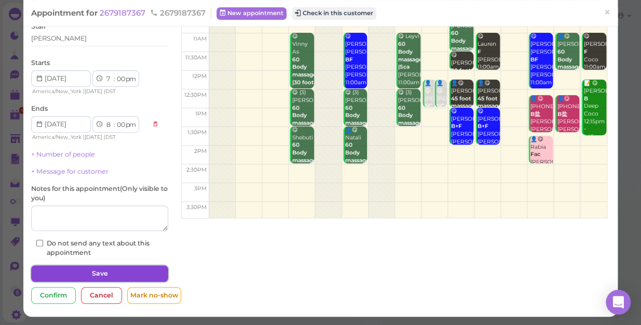
click at [134, 268] on button "Save" at bounding box center [99, 273] width 137 height 17
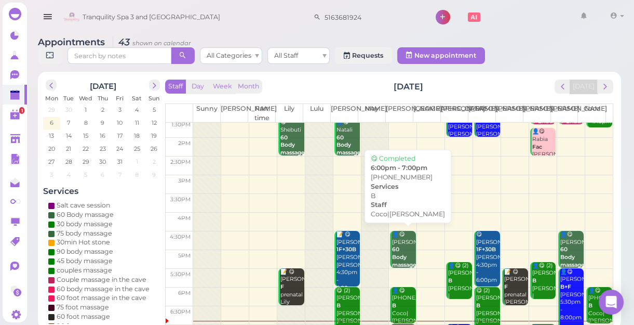
scroll to position [187, 0]
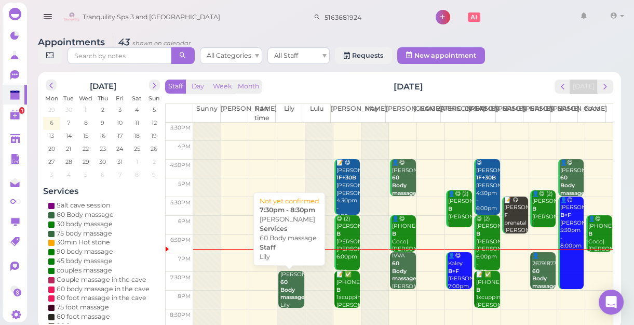
click at [289, 287] on b "60 Body massage" at bounding box center [292, 289] width 24 height 22
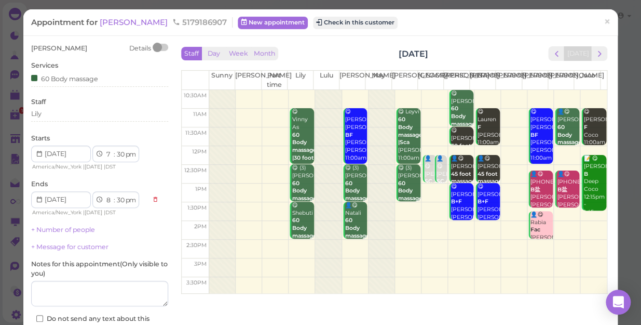
click at [45, 107] on div "Staff [PERSON_NAME]" at bounding box center [99, 111] width 137 height 29
click at [604, 25] on span "×" at bounding box center [607, 22] width 7 height 15
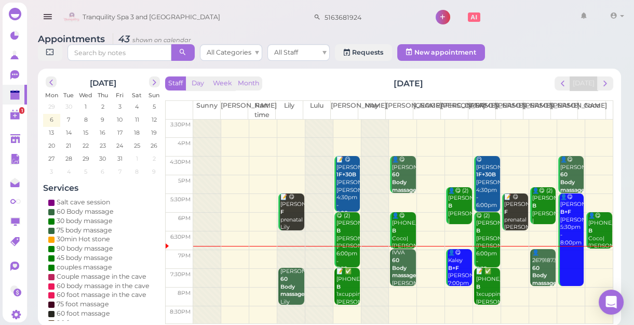
scroll to position [4, 0]
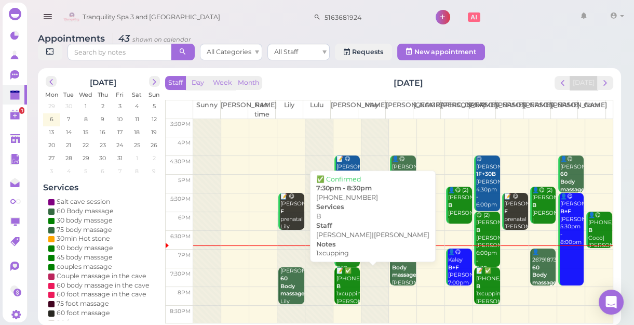
click at [346, 289] on div "📝 ✅ [PHONE_NUMBER] B 1xcupping [PERSON_NAME]|[PERSON_NAME] 7:30pm - 8:30pm" at bounding box center [348, 301] width 24 height 69
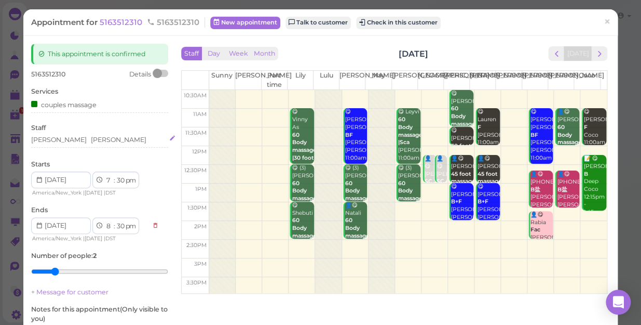
click at [74, 140] on div "[PERSON_NAME] [PERSON_NAME]" at bounding box center [99, 139] width 137 height 9
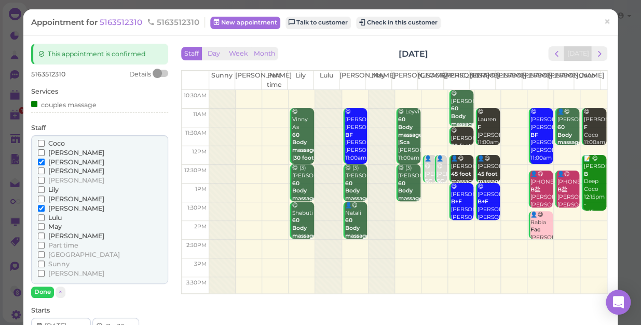
click at [39, 143] on input "Coco" at bounding box center [41, 143] width 7 height 7
click at [38, 207] on input "[PERSON_NAME]" at bounding box center [41, 208] width 7 height 7
click at [43, 292] on button "Done" at bounding box center [42, 291] width 23 height 11
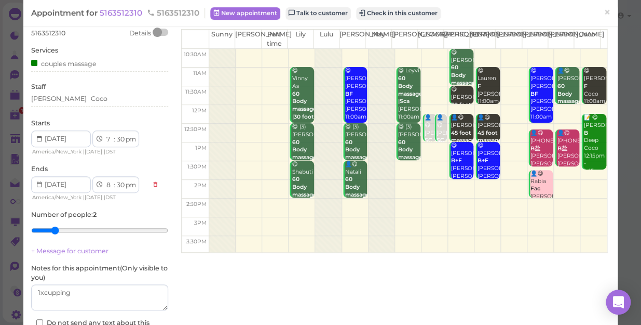
scroll to position [120, 0]
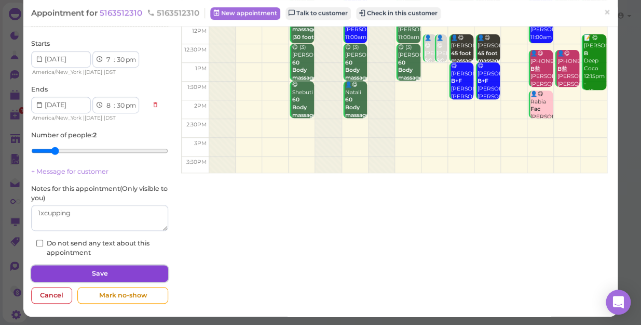
click at [144, 267] on button "Save" at bounding box center [99, 273] width 137 height 17
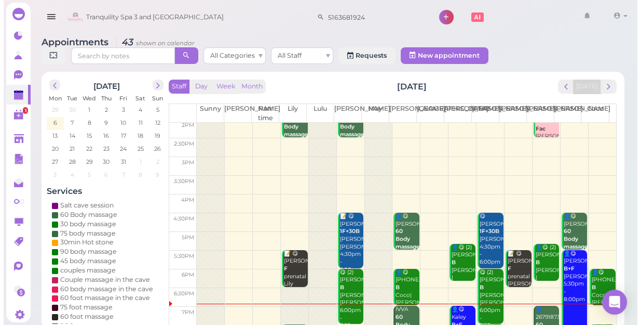
scroll to position [187, 0]
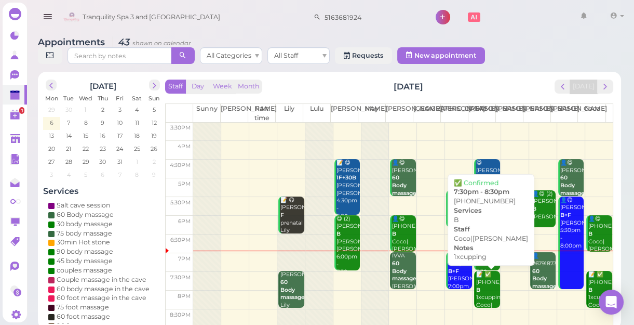
click at [482, 295] on div "📝 ✅ [PHONE_NUMBER] B 1xcupping Coco|[PERSON_NAME] 7:30pm - 8:30pm" at bounding box center [488, 305] width 24 height 69
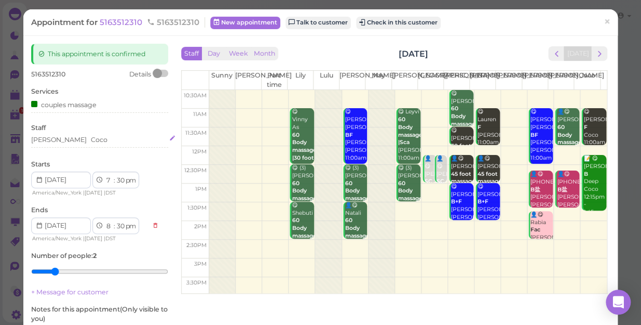
click at [73, 140] on div "[PERSON_NAME]" at bounding box center [99, 139] width 137 height 9
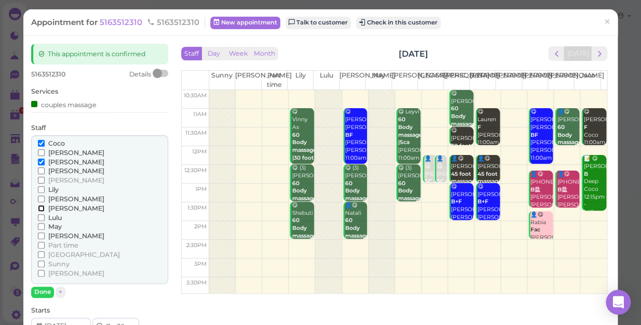
click at [39, 208] on input "[PERSON_NAME]" at bounding box center [41, 208] width 7 height 7
click at [38, 143] on input "Coco" at bounding box center [41, 143] width 7 height 7
click at [46, 287] on button "Done" at bounding box center [42, 291] width 23 height 11
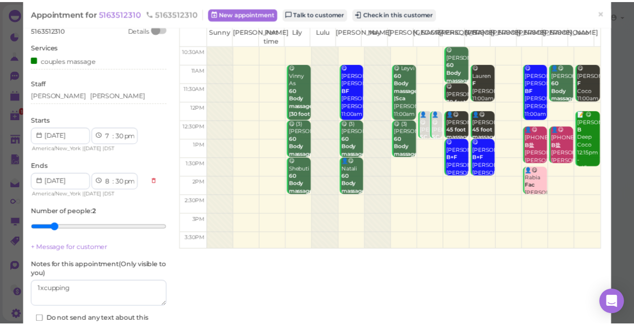
scroll to position [120, 0]
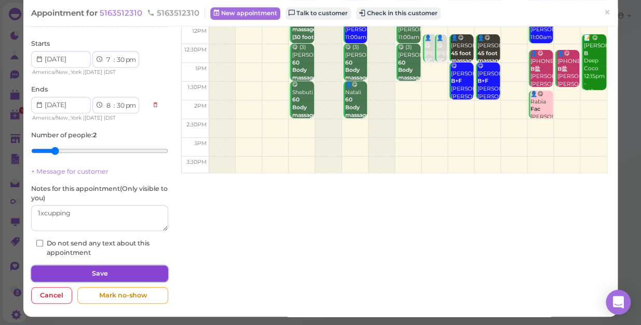
click at [104, 269] on button "Save" at bounding box center [99, 273] width 137 height 17
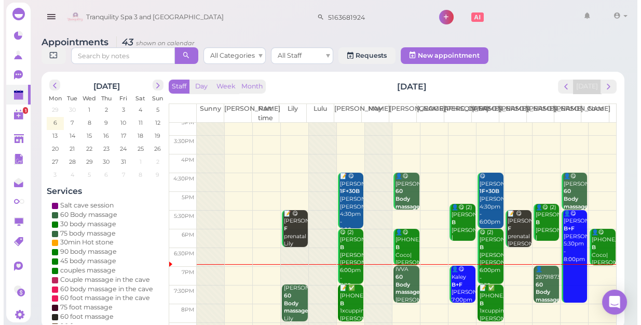
scroll to position [187, 0]
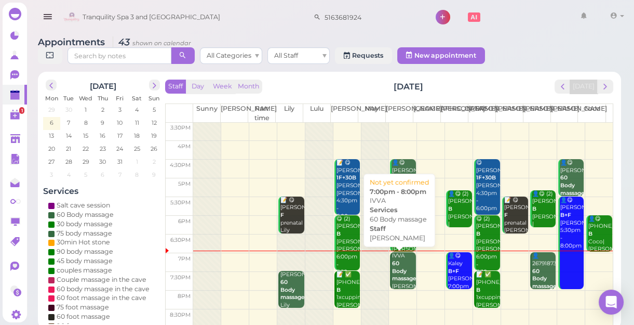
click at [400, 269] on b "60 Body massage" at bounding box center [404, 271] width 24 height 22
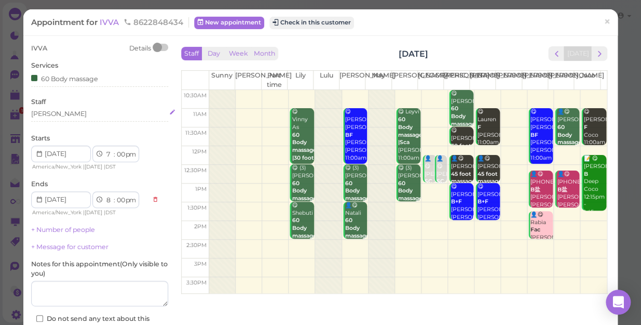
click at [48, 116] on div "[PERSON_NAME]" at bounding box center [99, 113] width 137 height 9
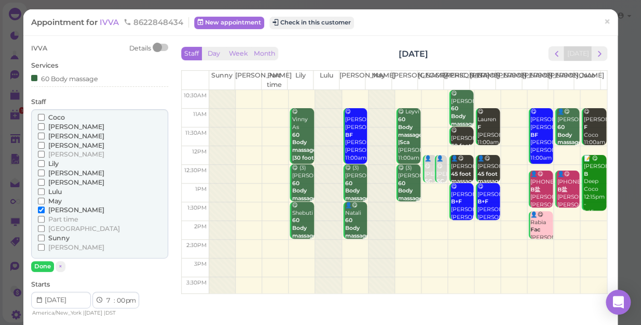
click at [40, 116] on input "Coco" at bounding box center [41, 117] width 7 height 7
click at [41, 208] on input "[PERSON_NAME]" at bounding box center [41, 209] width 7 height 7
click at [39, 263] on button "Done" at bounding box center [42, 266] width 23 height 11
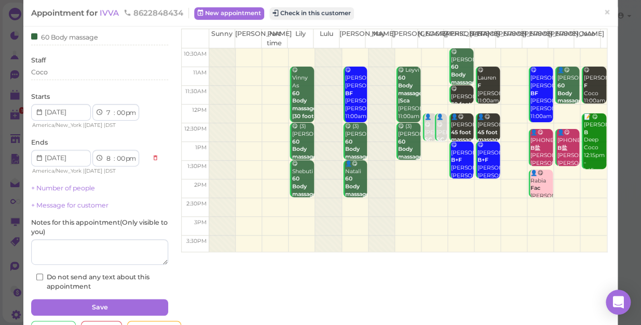
scroll to position [75, 0]
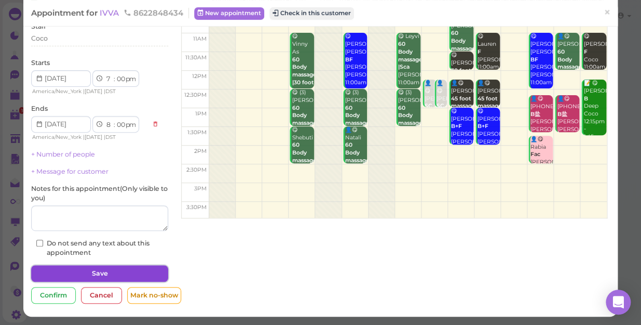
click at [140, 270] on button "Save" at bounding box center [99, 273] width 137 height 17
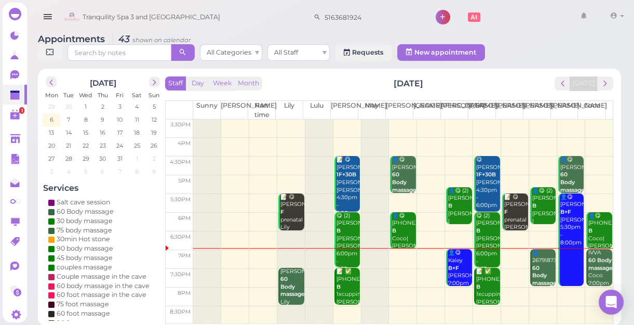
scroll to position [4, 0]
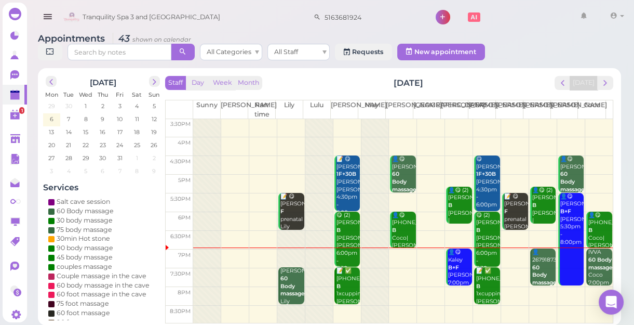
click at [398, 249] on td at bounding box center [403, 258] width 420 height 19
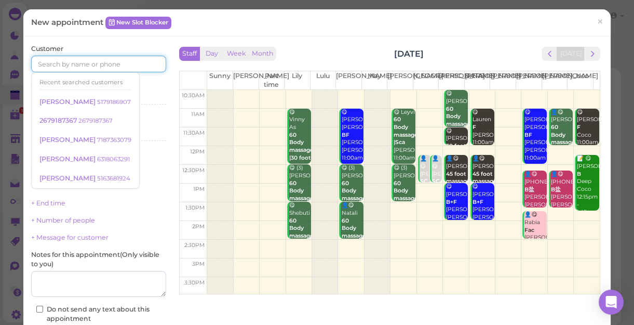
click at [125, 64] on input at bounding box center [98, 64] width 135 height 17
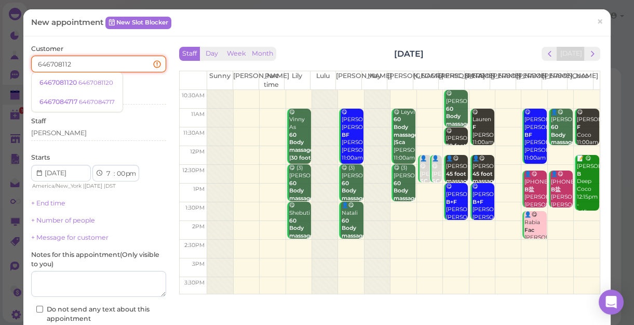
type input "6467081120"
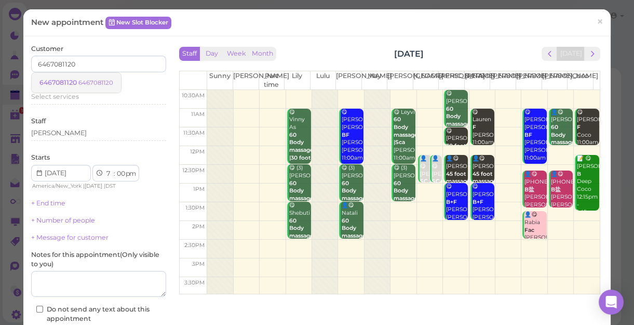
click at [106, 86] on small "6467081120" at bounding box center [95, 82] width 35 height 7
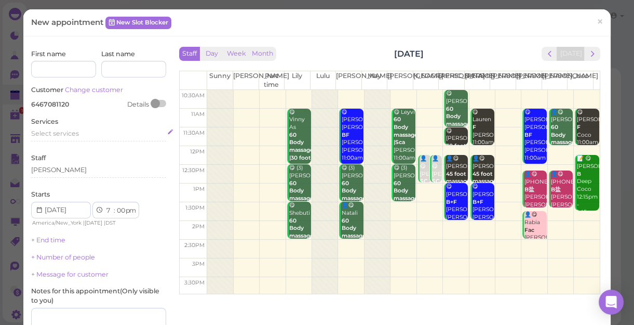
click at [80, 132] on div "Select services" at bounding box center [98, 133] width 135 height 9
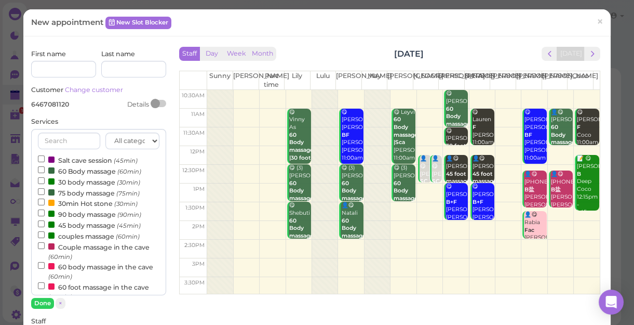
click at [59, 225] on label "45 body massage (45min)" at bounding box center [89, 224] width 103 height 11
click at [45, 225] on input "45 body massage (45min)" at bounding box center [41, 223] width 7 height 7
click at [46, 300] on button "Done" at bounding box center [42, 303] width 23 height 11
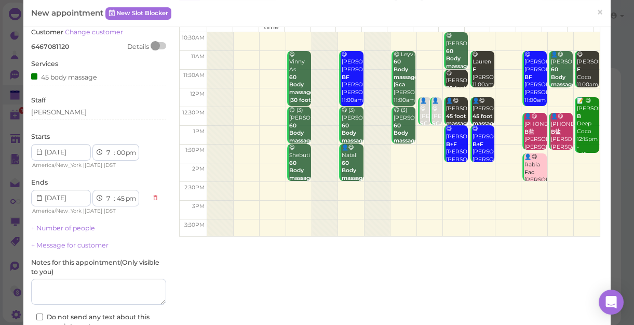
scroll to position [141, 0]
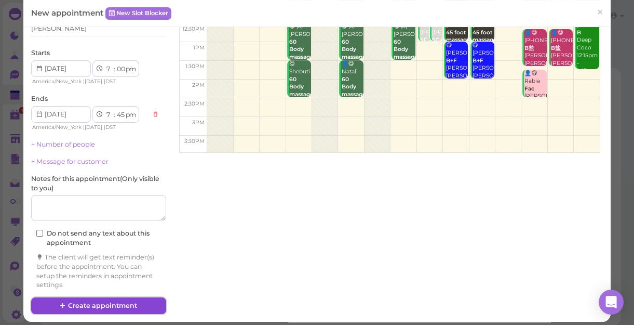
click at [108, 303] on button "Create appointment" at bounding box center [98, 305] width 135 height 17
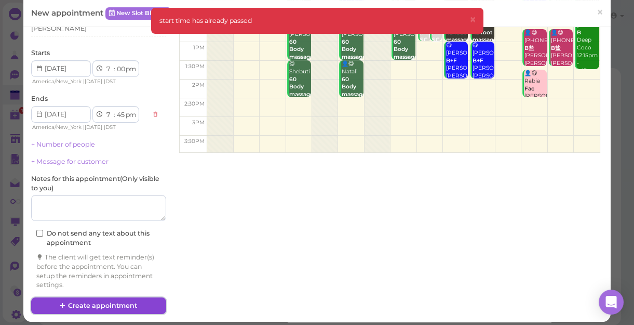
click at [109, 303] on button "Create appointment" at bounding box center [98, 305] width 135 height 17
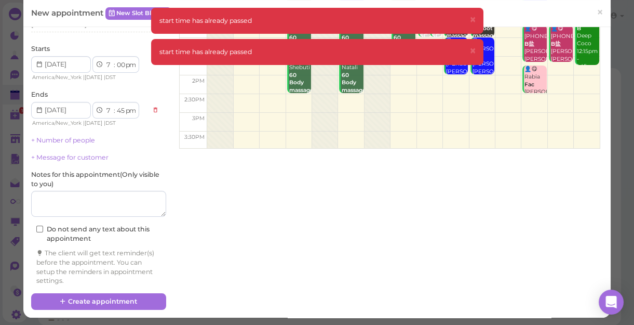
scroll to position [146, 0]
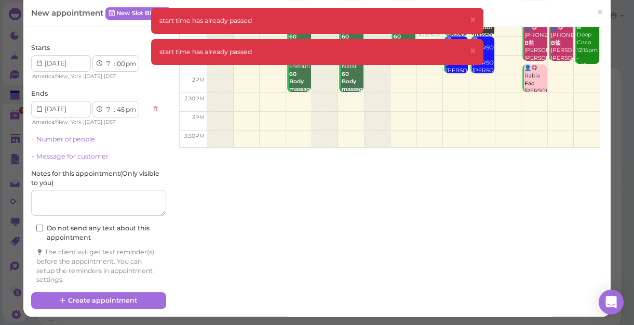
click at [123, 66] on select "00 05 10 15 20 25 30 35 40 45 50 55" at bounding box center [120, 64] width 10 height 11
select select "05"
click at [115, 59] on select "00 05 10 15 20 25 30 35 40 45 50 55" at bounding box center [120, 64] width 10 height 11
select select "50"
click at [127, 300] on button "Create appointment" at bounding box center [98, 300] width 135 height 17
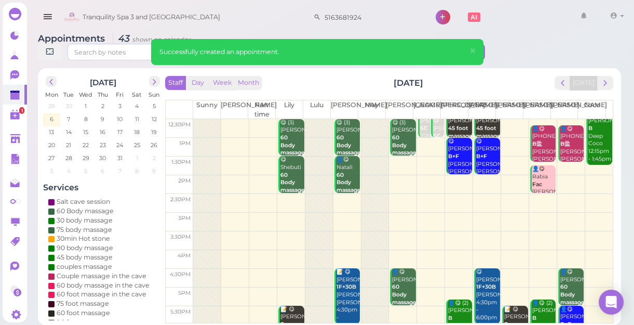
scroll to position [187, 0]
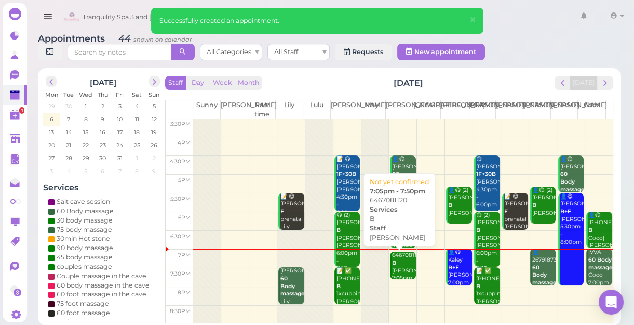
click at [400, 267] on div "6467081120 B [PERSON_NAME] 7:05pm - 7:50pm" at bounding box center [403, 274] width 24 height 46
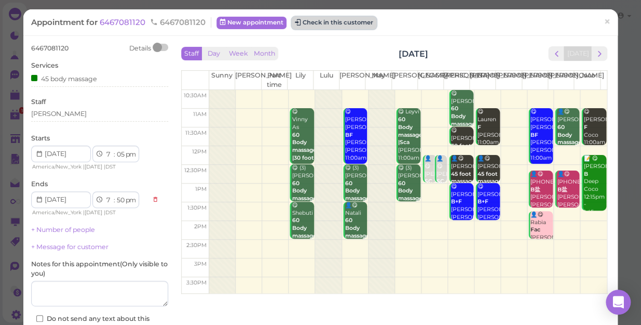
click at [334, 25] on button "Check in this customer" at bounding box center [334, 23] width 85 height 12
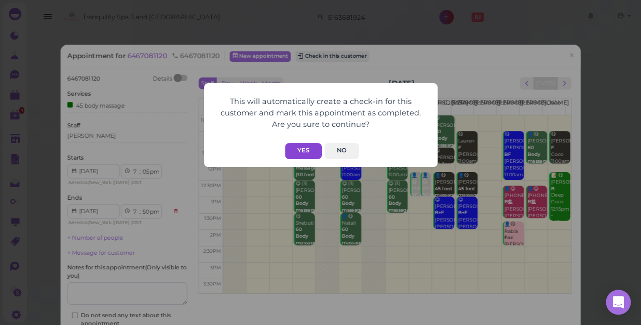
click at [303, 146] on button "Yes" at bounding box center [303, 151] width 37 height 16
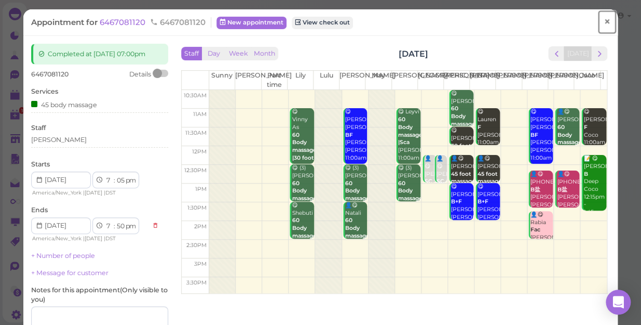
click at [604, 20] on span "×" at bounding box center [607, 22] width 7 height 15
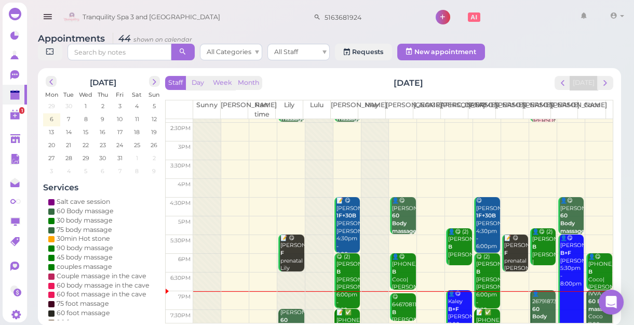
scroll to position [187, 0]
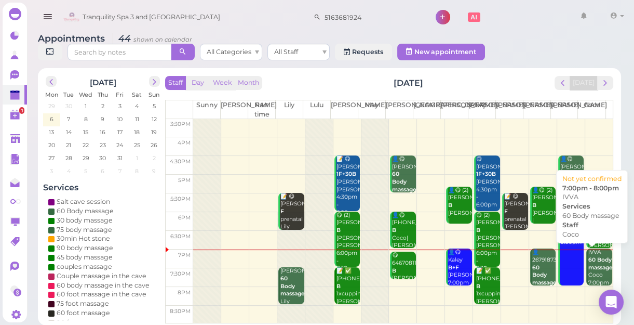
click at [588, 270] on b "60 Body massage" at bounding box center [600, 263] width 24 height 15
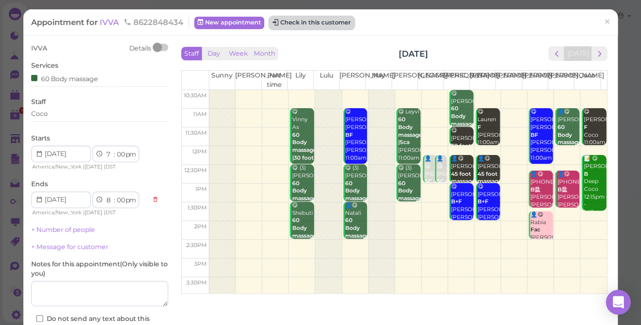
click at [328, 21] on button "Check in this customer" at bounding box center [311, 23] width 85 height 12
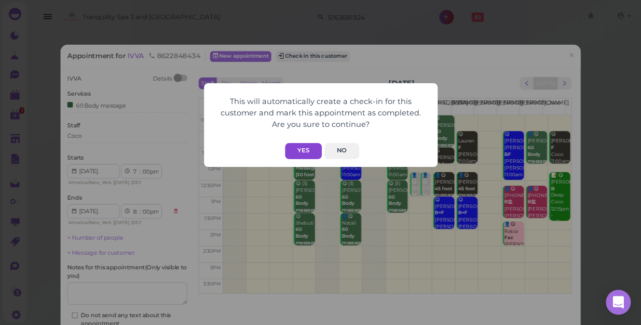
click at [309, 151] on button "Yes" at bounding box center [303, 151] width 37 height 16
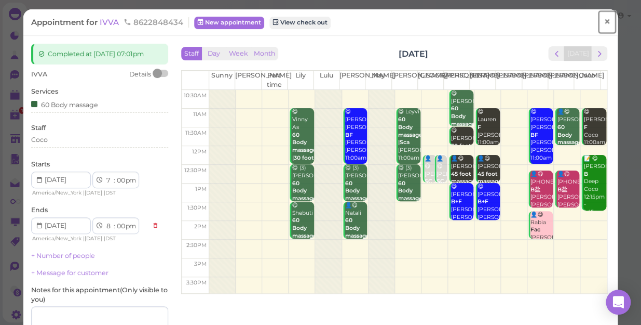
click at [604, 23] on span "×" at bounding box center [607, 22] width 7 height 15
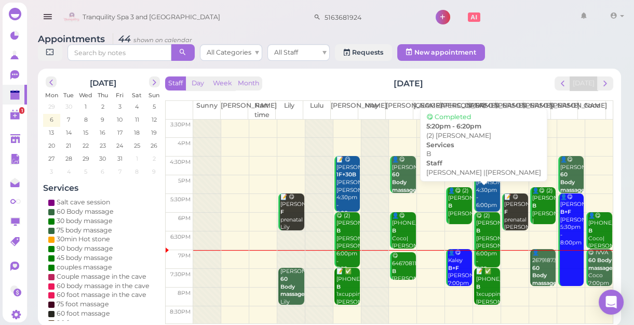
scroll to position [4, 0]
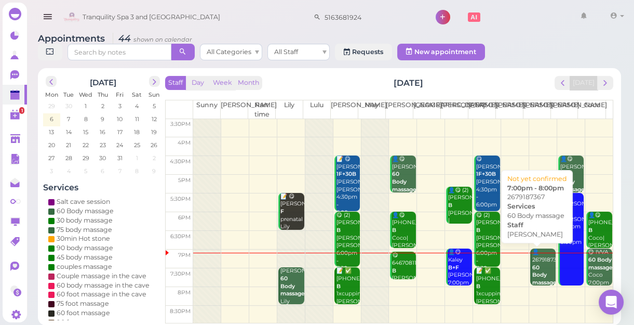
click at [532, 269] on div "👤2679187367 60 Body massage [PERSON_NAME] 7:00pm - 8:00pm" at bounding box center [544, 282] width 24 height 69
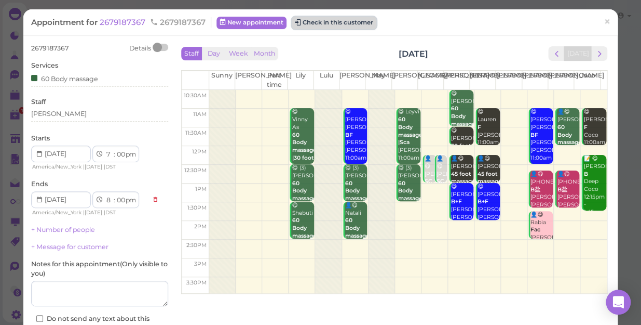
click at [325, 21] on button "Check in this customer" at bounding box center [334, 23] width 85 height 12
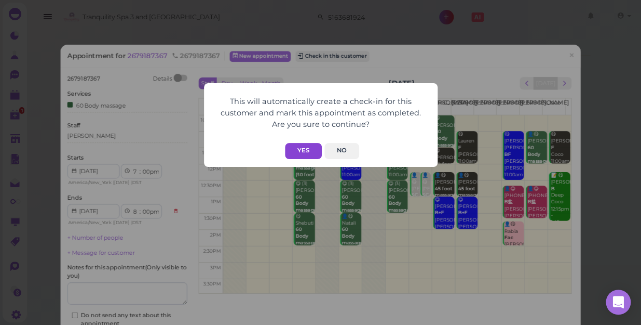
click at [305, 151] on button "Yes" at bounding box center [303, 151] width 37 height 16
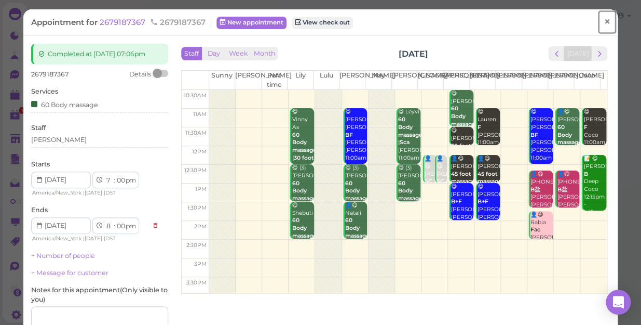
click at [604, 23] on span "×" at bounding box center [607, 22] width 7 height 15
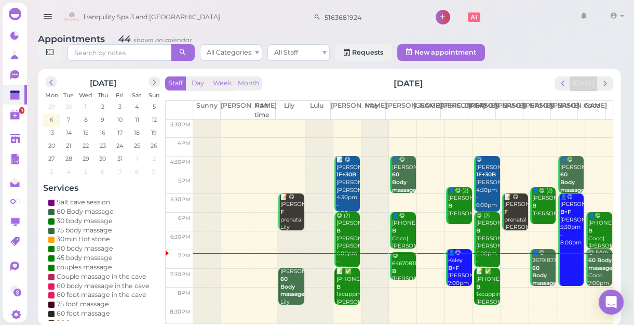
scroll to position [4, 0]
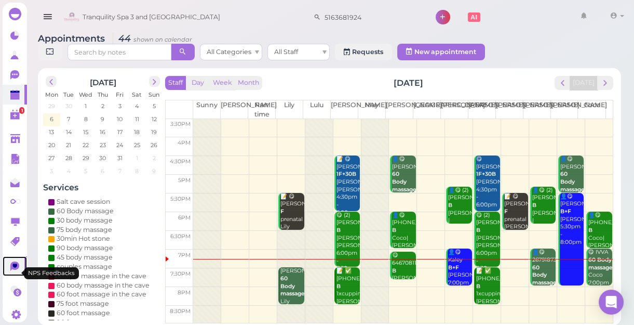
click at [14, 267] on icon at bounding box center [15, 265] width 5 height 4
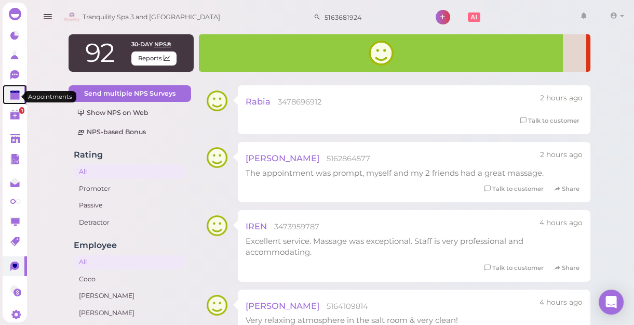
click at [16, 96] on polygon at bounding box center [14, 95] width 9 height 7
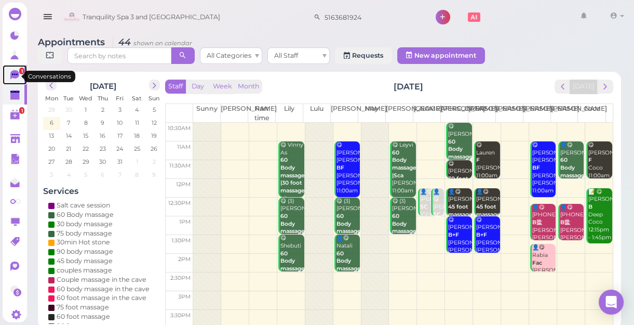
click at [17, 74] on icon at bounding box center [14, 74] width 9 height 9
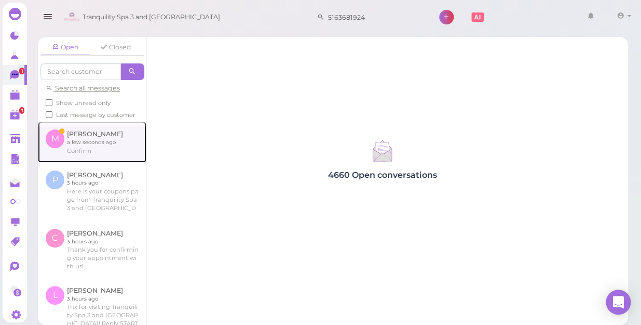
click at [91, 154] on link at bounding box center [92, 141] width 109 height 40
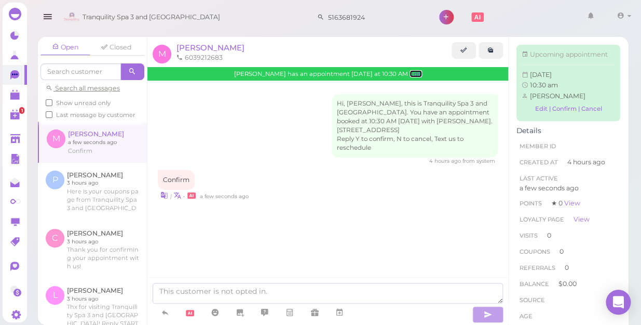
click at [410, 73] on link "Edit" at bounding box center [416, 73] width 12 height 7
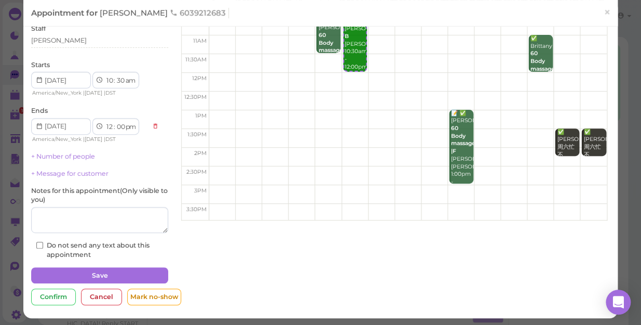
scroll to position [75, 0]
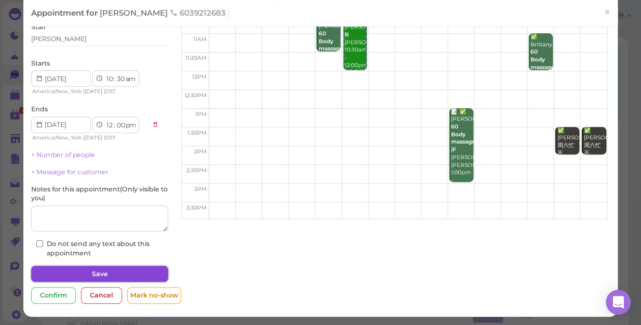
click at [99, 268] on button "Save" at bounding box center [99, 273] width 137 height 17
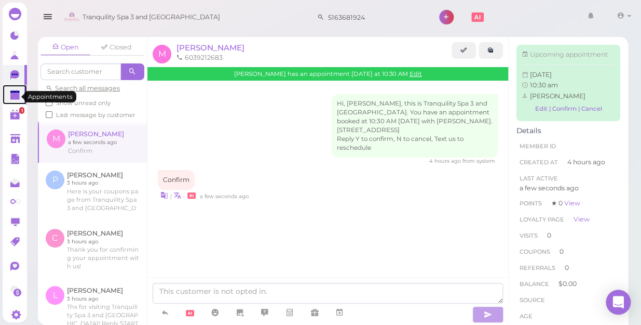
click at [15, 98] on polygon at bounding box center [14, 95] width 9 height 7
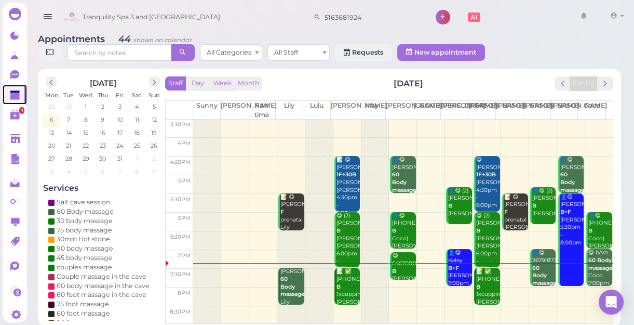
scroll to position [4, 0]
click at [343, 281] on div "📝 ✅ [PHONE_NUMBER] B 1xcupping [PERSON_NAME]|[PERSON_NAME] 7:30pm - 8:30pm" at bounding box center [348, 301] width 24 height 69
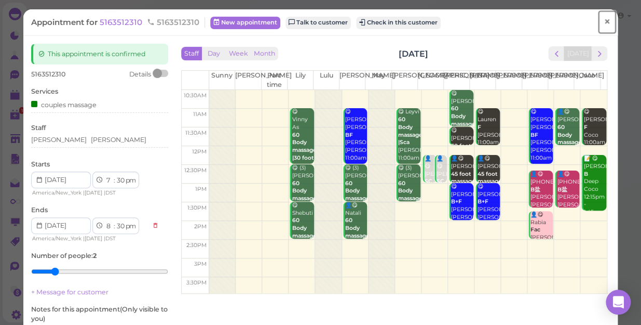
click at [604, 22] on span "×" at bounding box center [607, 22] width 7 height 15
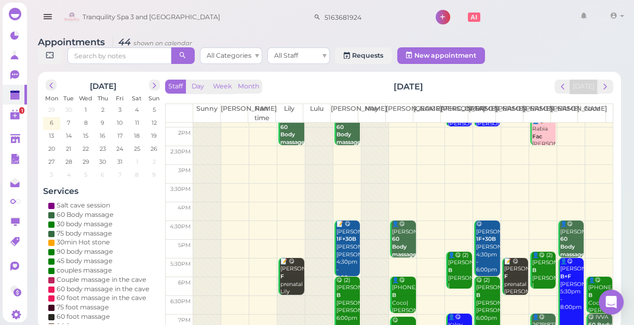
scroll to position [187, 0]
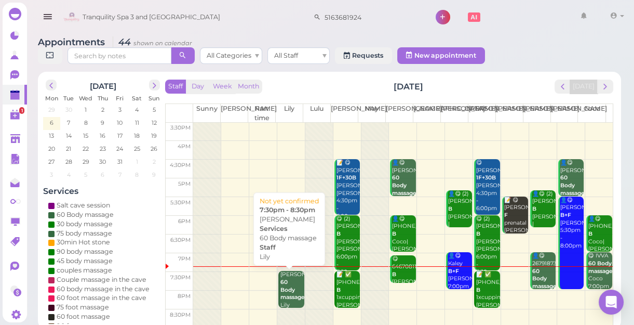
click at [285, 282] on b "60 Body massage" at bounding box center [292, 289] width 24 height 22
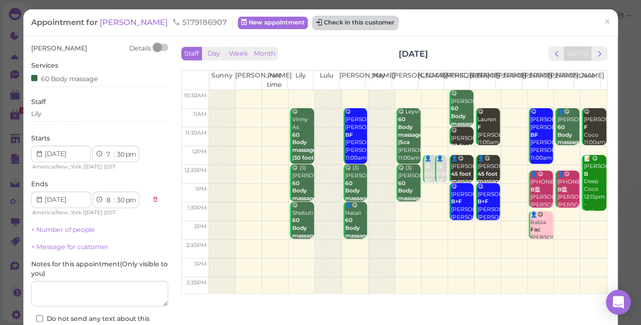
click at [313, 22] on button "Check in this customer" at bounding box center [355, 23] width 85 height 12
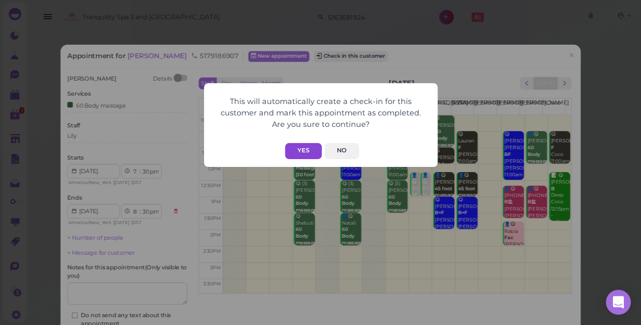
click at [301, 149] on button "Yes" at bounding box center [303, 151] width 37 height 16
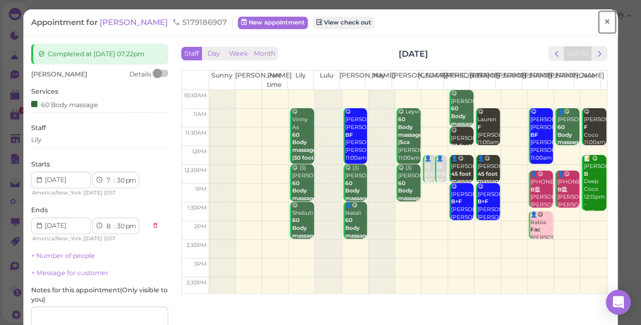
click at [604, 19] on span "×" at bounding box center [607, 22] width 7 height 15
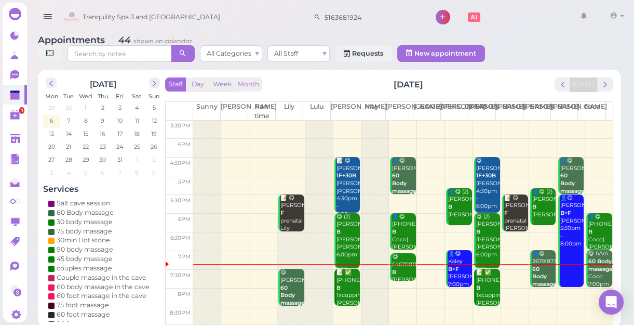
scroll to position [4, 0]
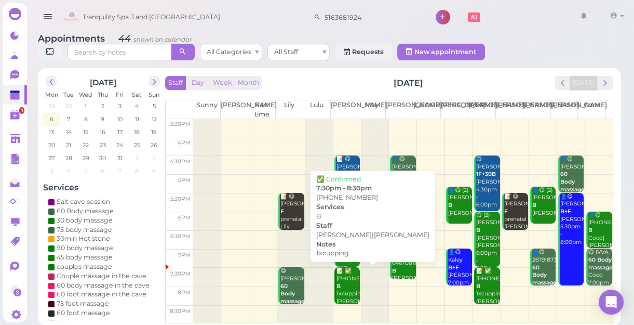
click at [347, 295] on div "📝 ✅ [PHONE_NUMBER] B 1xcupping [PERSON_NAME]|[PERSON_NAME] 7:30pm - 8:30pm" at bounding box center [348, 301] width 24 height 69
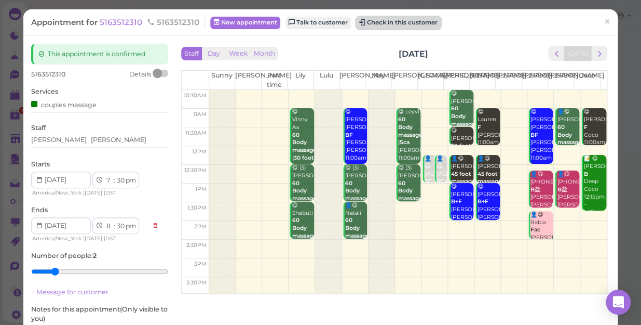
click at [416, 26] on button "Check in this customer" at bounding box center [398, 23] width 85 height 12
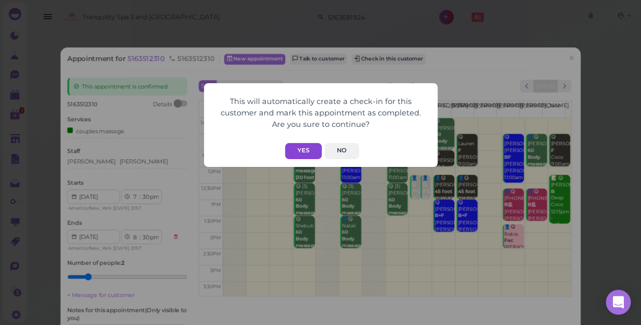
click at [307, 151] on button "Yes" at bounding box center [303, 151] width 37 height 16
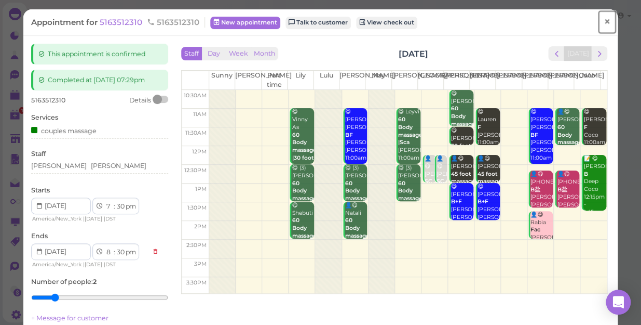
click at [604, 25] on span "×" at bounding box center [607, 22] width 7 height 15
